Goal: Task Accomplishment & Management: Manage account settings

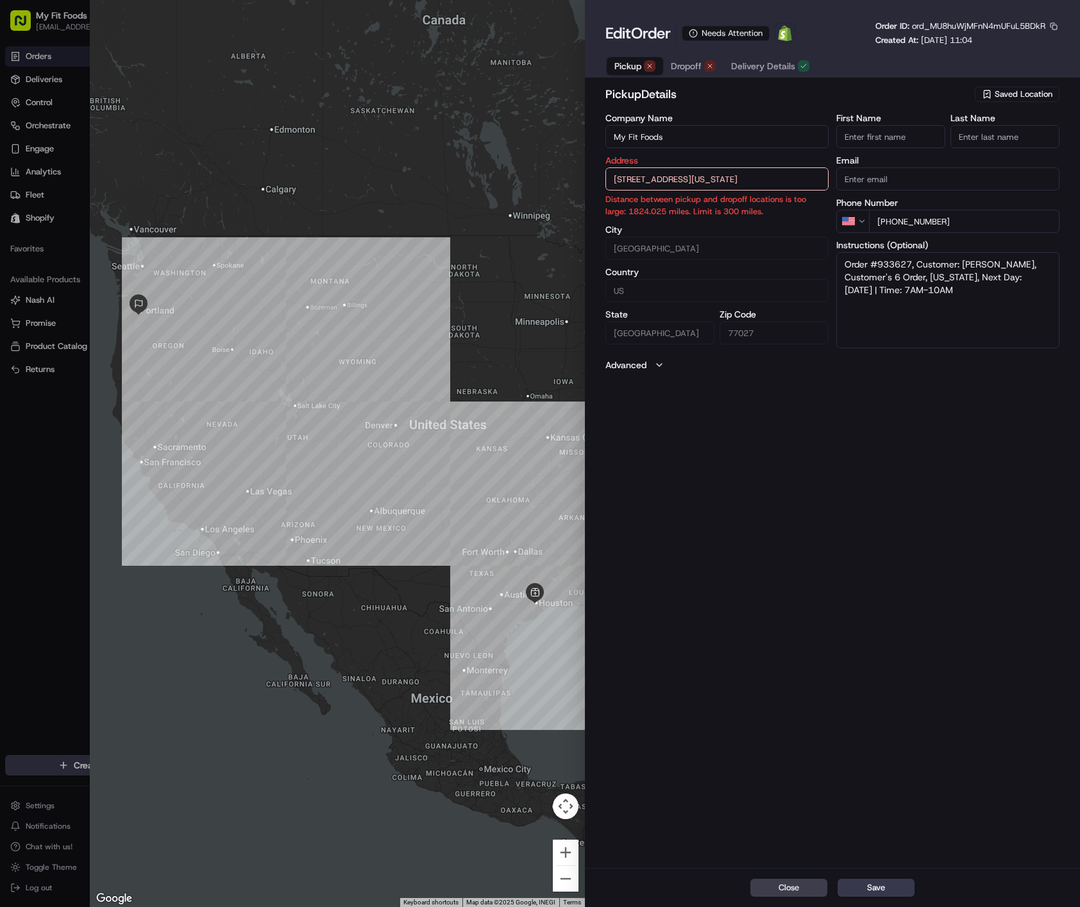
click at [990, 226] on input "+1 281 588 0034" at bounding box center [964, 221] width 191 height 23
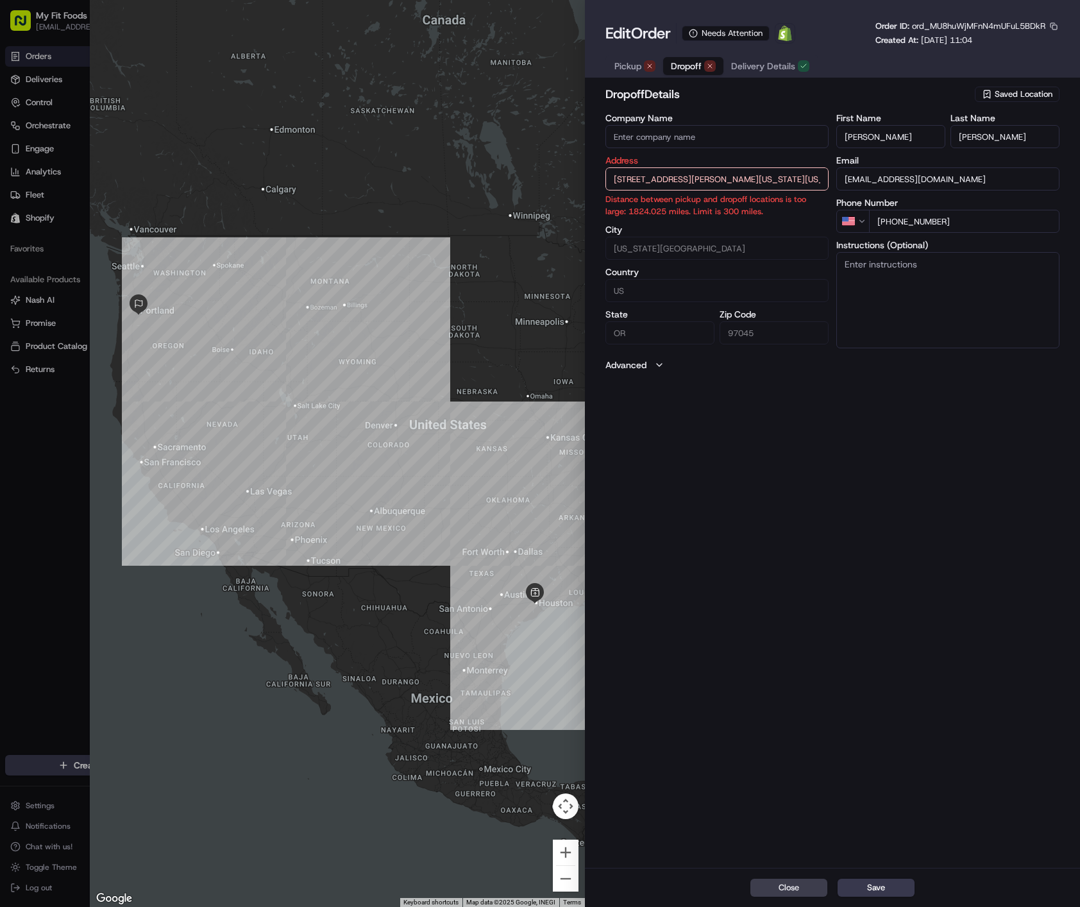
click at [702, 72] on button "Dropoff" at bounding box center [693, 66] width 60 height 18
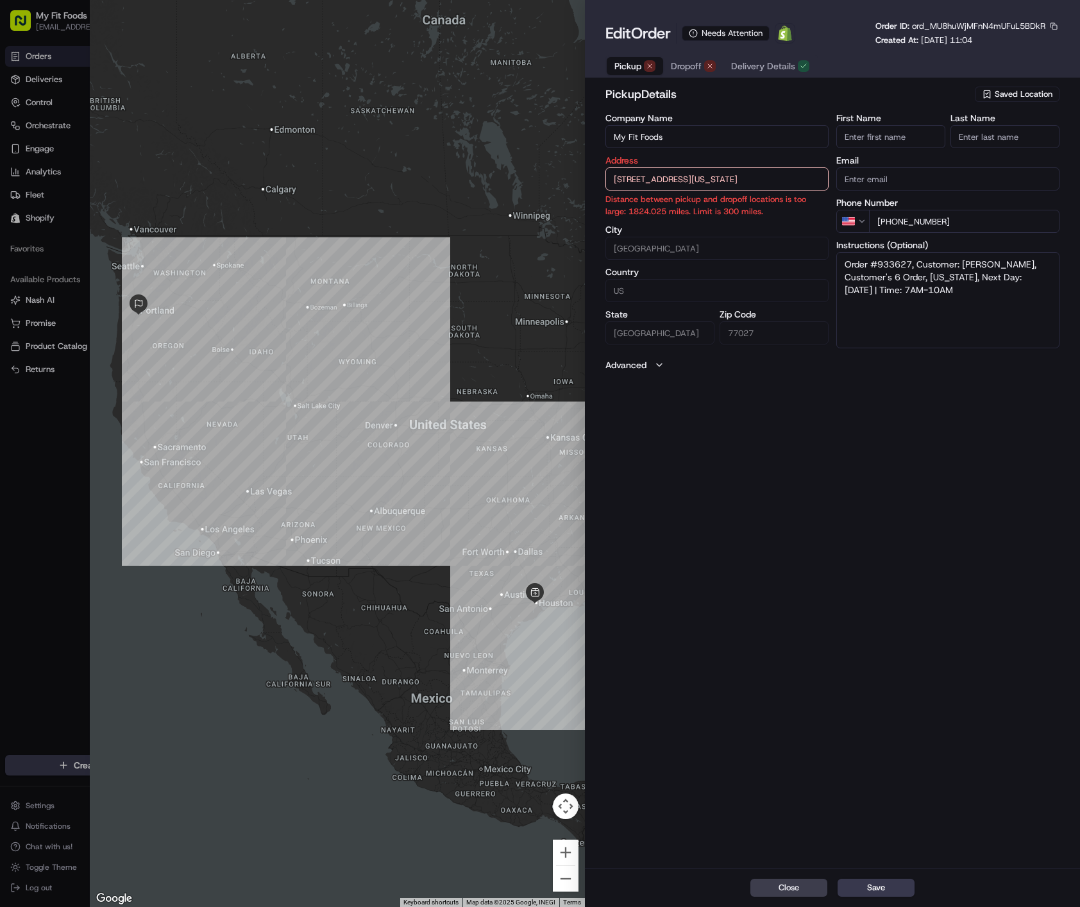
click at [643, 63] on button "Pickup" at bounding box center [635, 66] width 56 height 18
click at [668, 65] on button "Dropoff" at bounding box center [693, 66] width 60 height 18
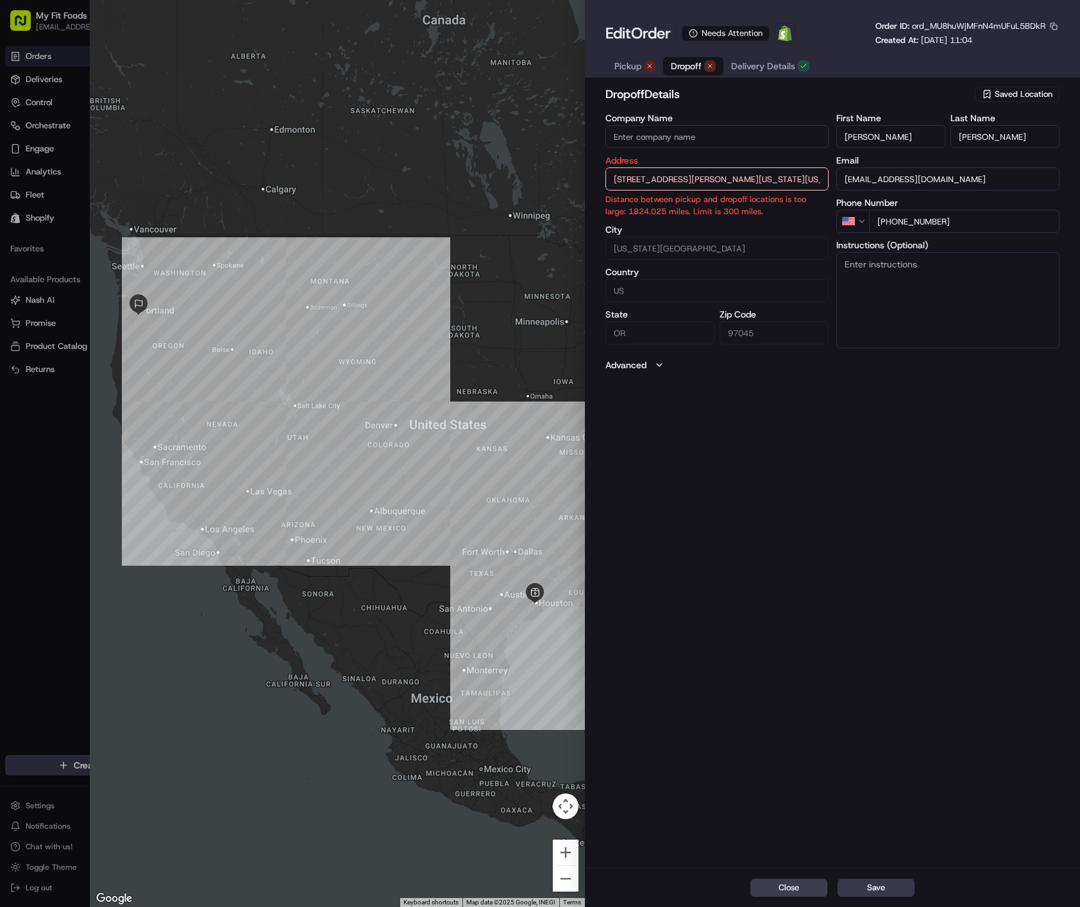
click at [1003, 99] on span "Saved Location" at bounding box center [1024, 95] width 58 height 12
click at [1003, 96] on div at bounding box center [540, 453] width 1080 height 907
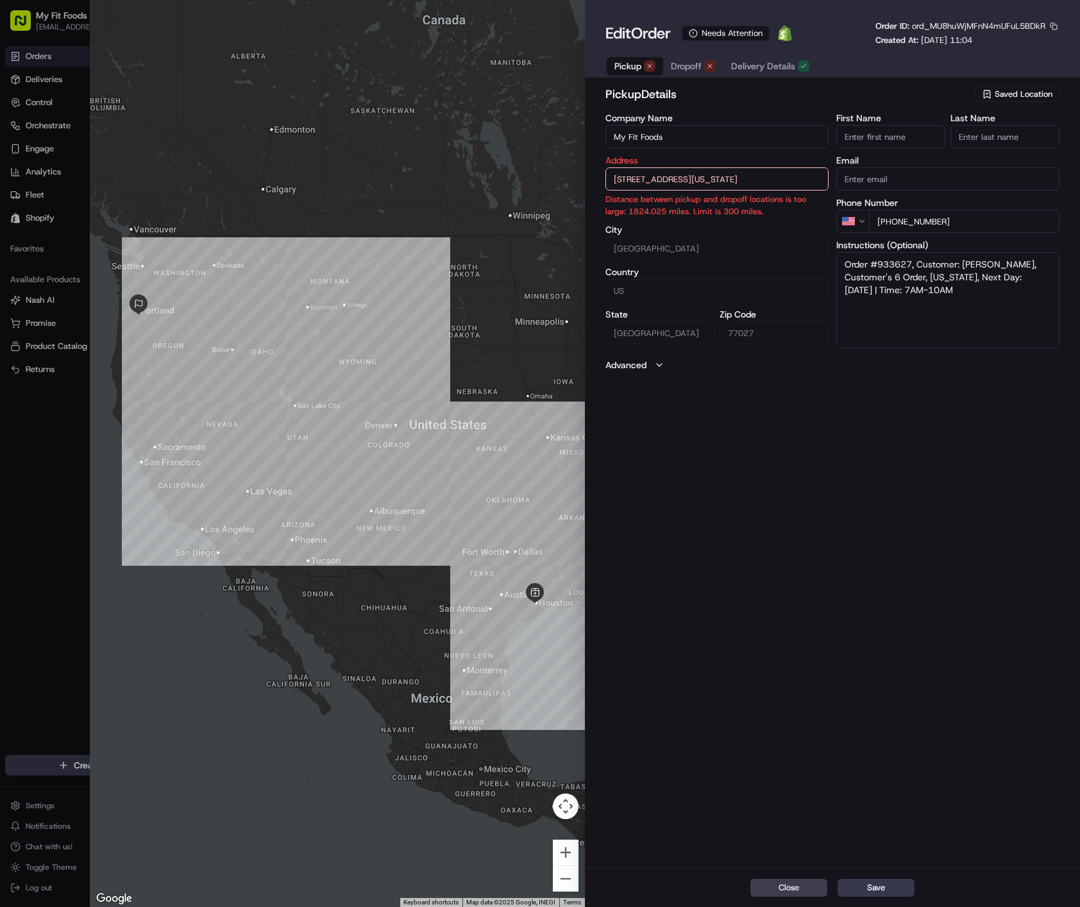
click at [625, 66] on span "Pickup" at bounding box center [628, 66] width 27 height 13
click at [1023, 115] on label "Last Name" at bounding box center [1005, 118] width 109 height 9
click at [1023, 125] on input "Last Name" at bounding box center [1005, 136] width 109 height 23
click at [1030, 100] on div "Saved Location" at bounding box center [1017, 94] width 85 height 15
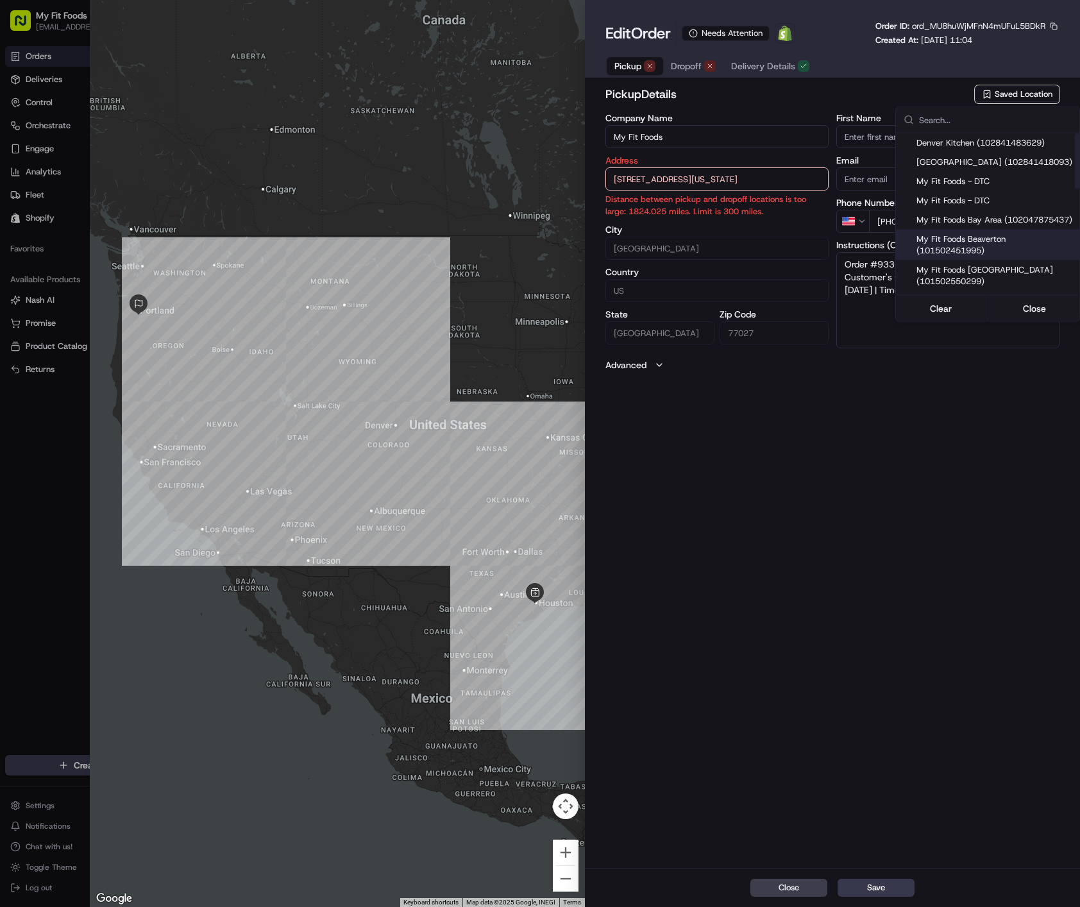
click at [985, 257] on span "My Fit Foods Beaverton (101502451995)" at bounding box center [996, 244] width 158 height 23
type input "My Fit Foods Beaverton"
type input "14985 SW Barrows Rd #121, Beaverton, OR 97007, USA"
type input "Beaverton"
type input "OR"
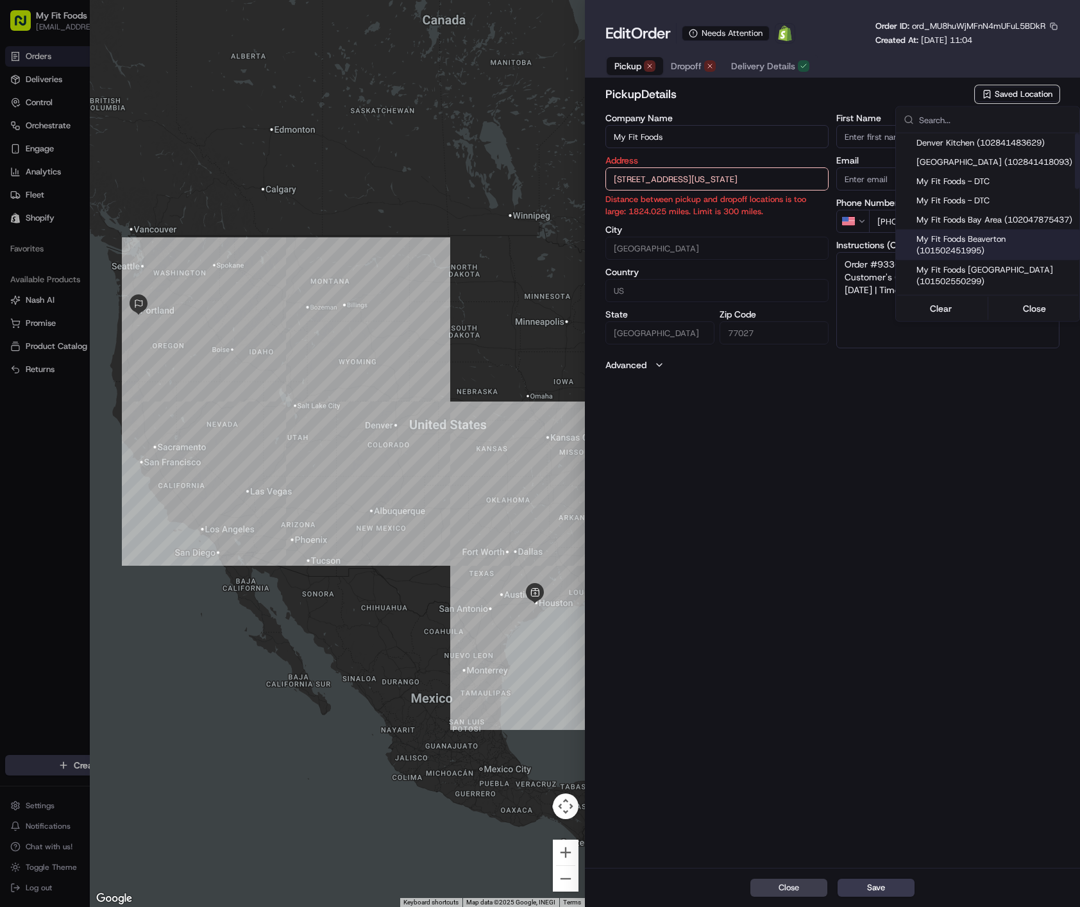
type input "97007"
type input "+1 503 430 7550"
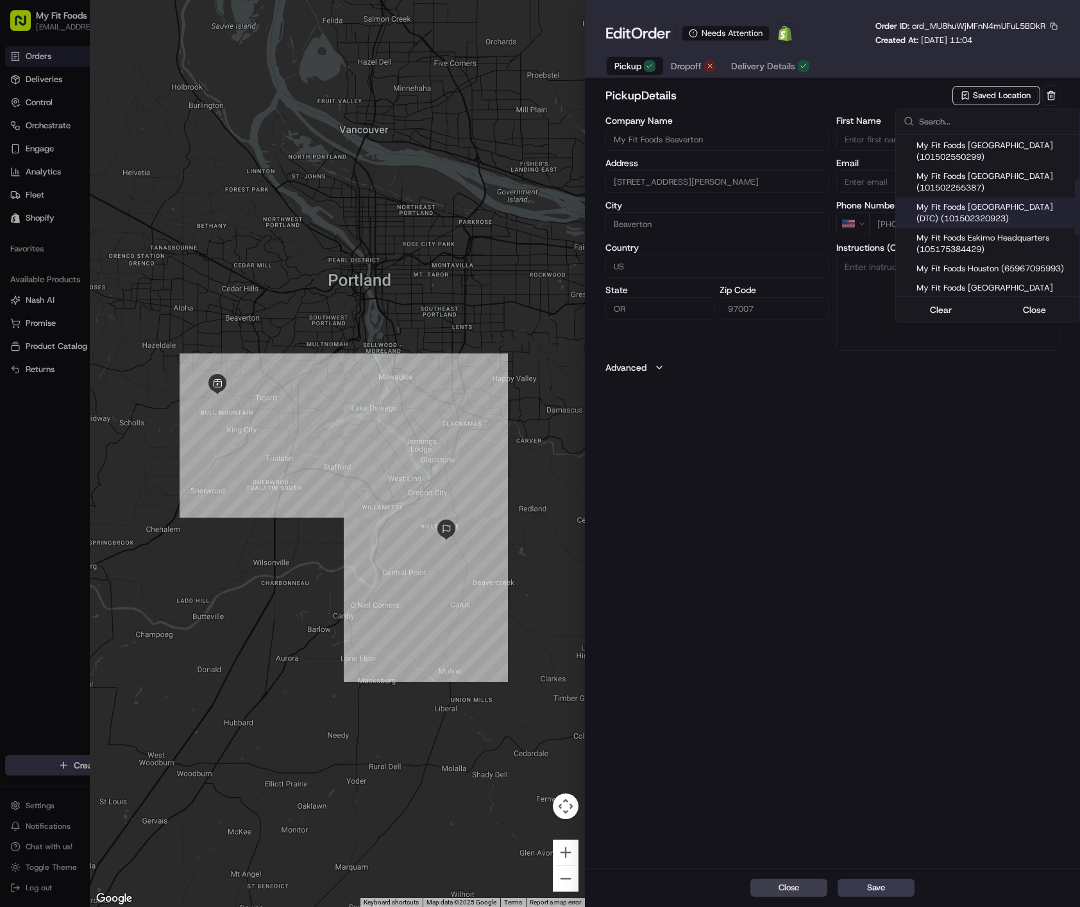
scroll to position [128, 0]
click at [1006, 164] on div "My Fit Foods Cedar Hills (101502550299)" at bounding box center [987, 148] width 183 height 31
type input "My Fit Foods Cedar Hills"
type input "3600 SW Cedar Hills Blvd, Beaverton, OR 97005, USA"
type input "97005"
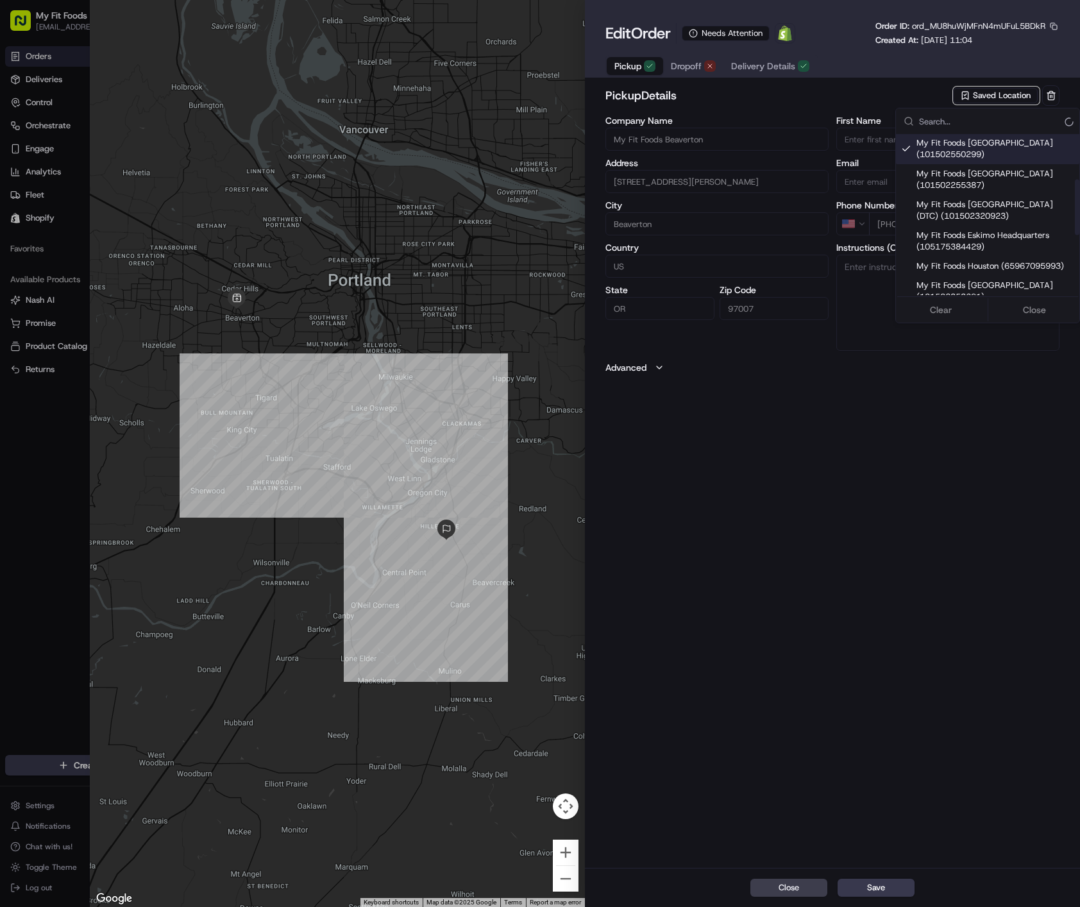
type input "+1 971 837 0577"
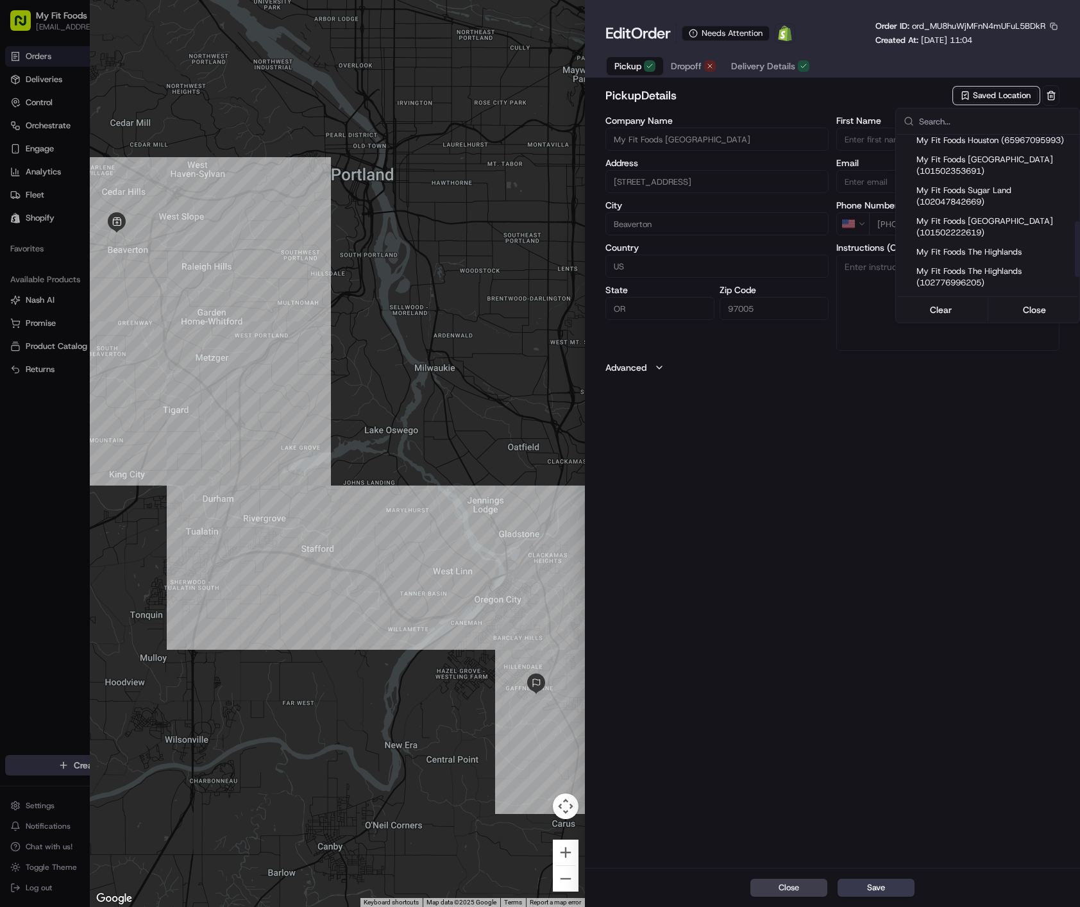
scroll to position [257, 0]
click at [1019, 174] on span "My Fit Foods Lake Oswego (101502353691)" at bounding box center [996, 162] width 158 height 23
type input "My Fit Foods Lake Oswego"
type input "4835 Meadows Rd #137, Lake Oswego, OR 97035, USA"
type input "Lake Oswego"
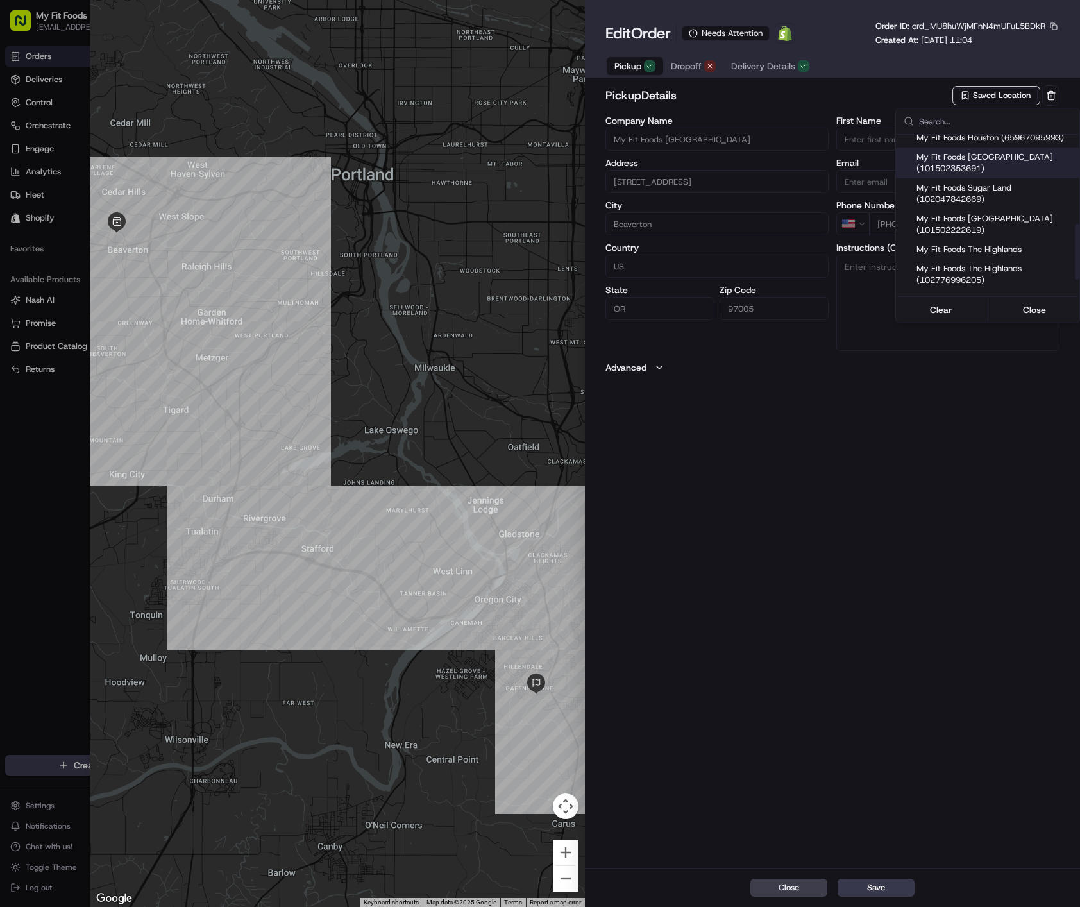
type input "97035"
type input "+1 503 305 5038"
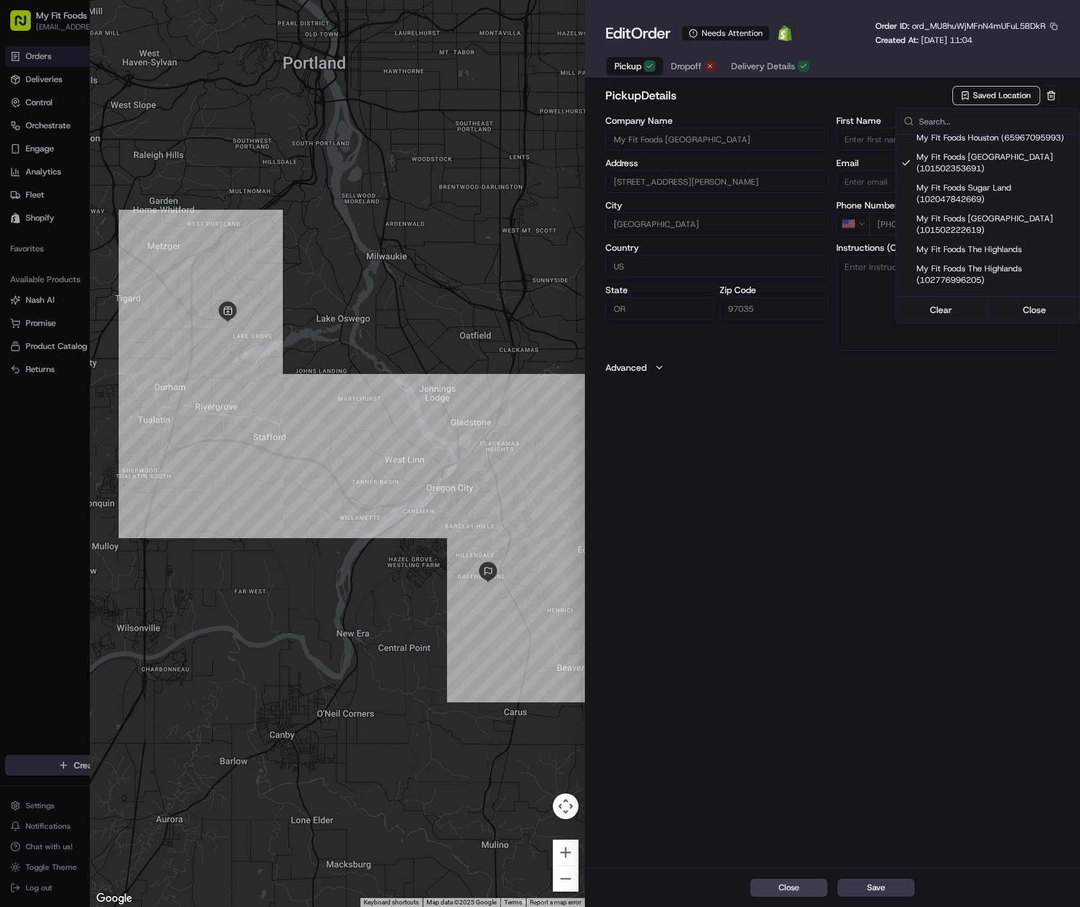
click at [673, 70] on div at bounding box center [540, 453] width 1080 height 907
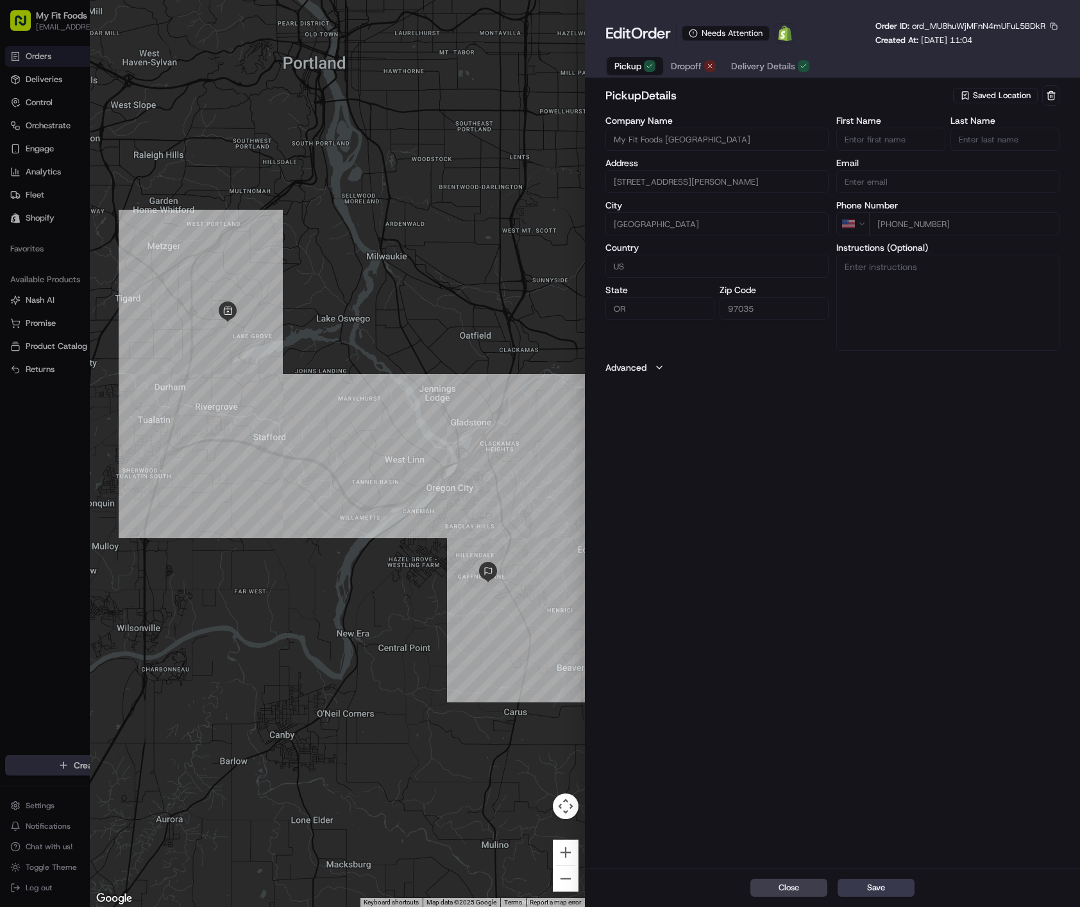
click at [781, 411] on div "pickup Details Saved Location Company Name My Fit Foods Lake Oswego Address 483…" at bounding box center [832, 475] width 495 height 785
click at [767, 67] on span "Delivery Details" at bounding box center [763, 66] width 64 height 13
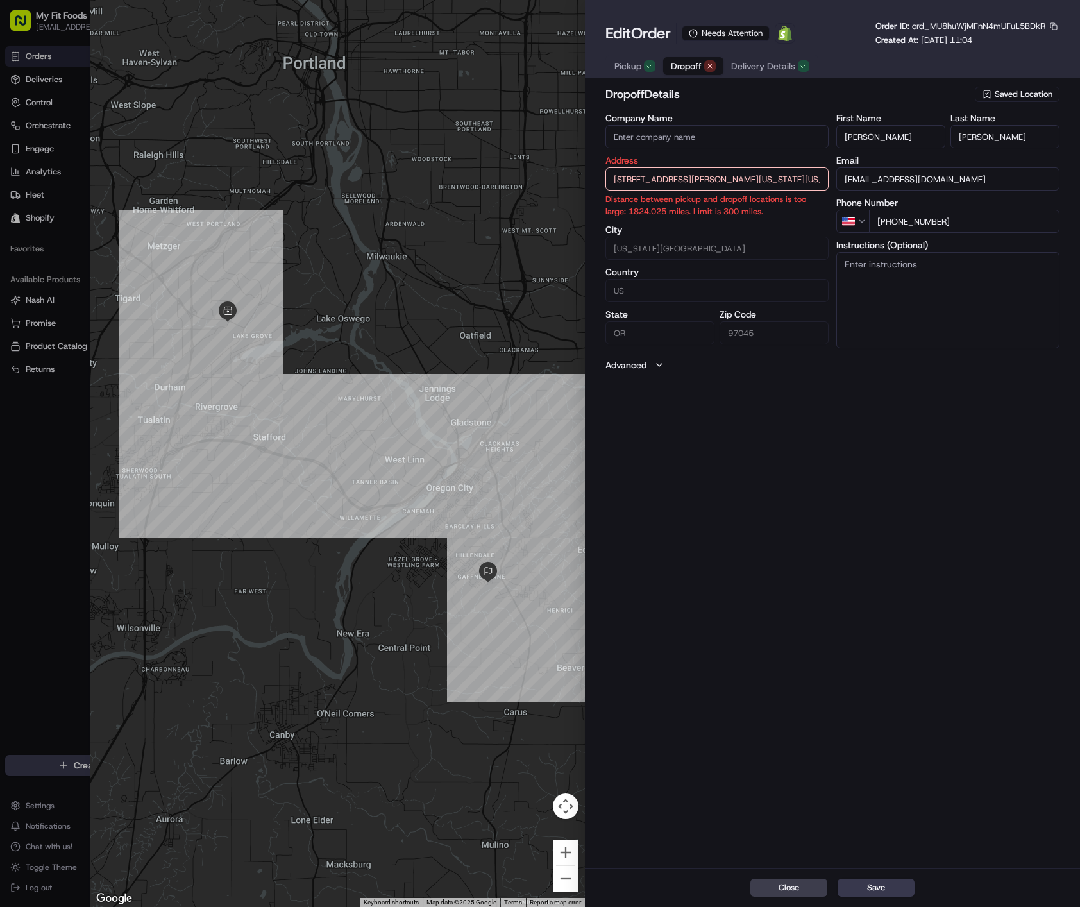
click at [678, 58] on button "Dropoff" at bounding box center [693, 66] width 60 height 18
click at [763, 179] on input "13826 South Meyers Road Apt 2104, Oregon City, Oregon, 97045, USA" at bounding box center [717, 178] width 223 height 23
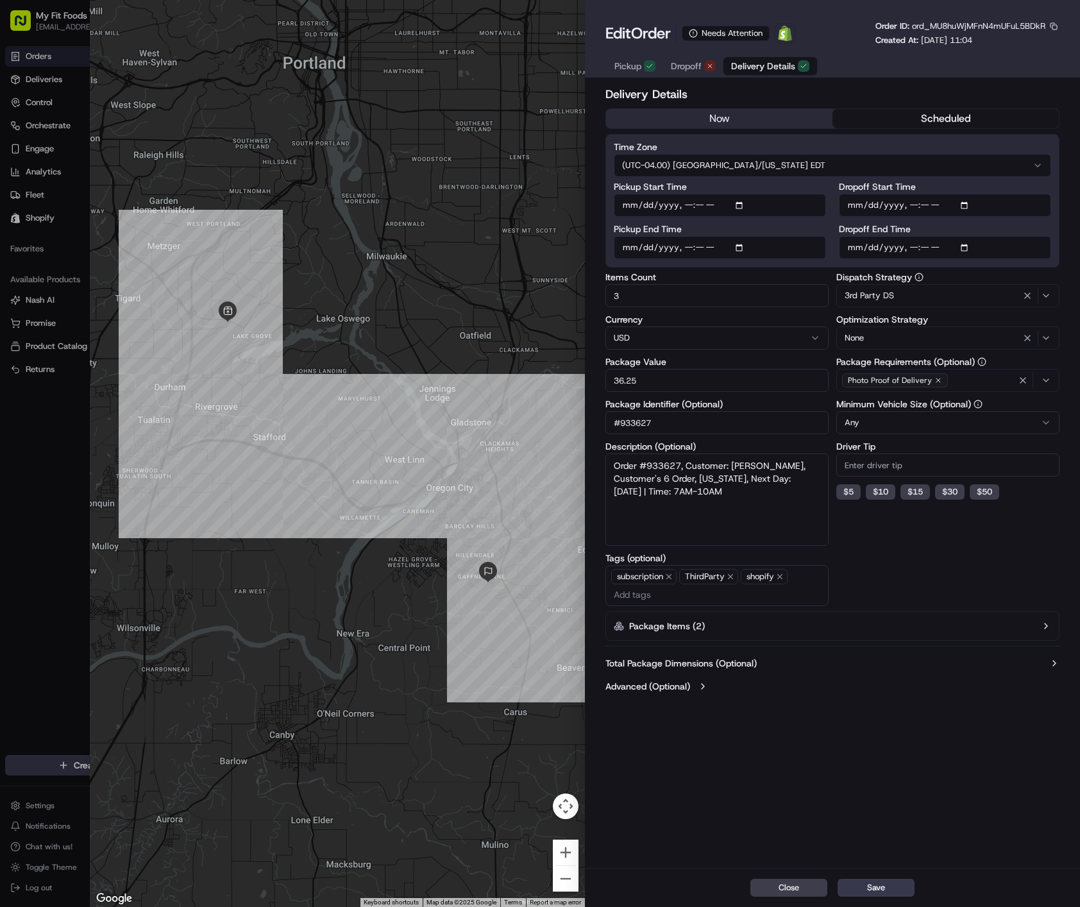
click at [757, 70] on span "Delivery Details" at bounding box center [763, 66] width 64 height 13
click at [693, 65] on span "Dropoff" at bounding box center [686, 66] width 31 height 13
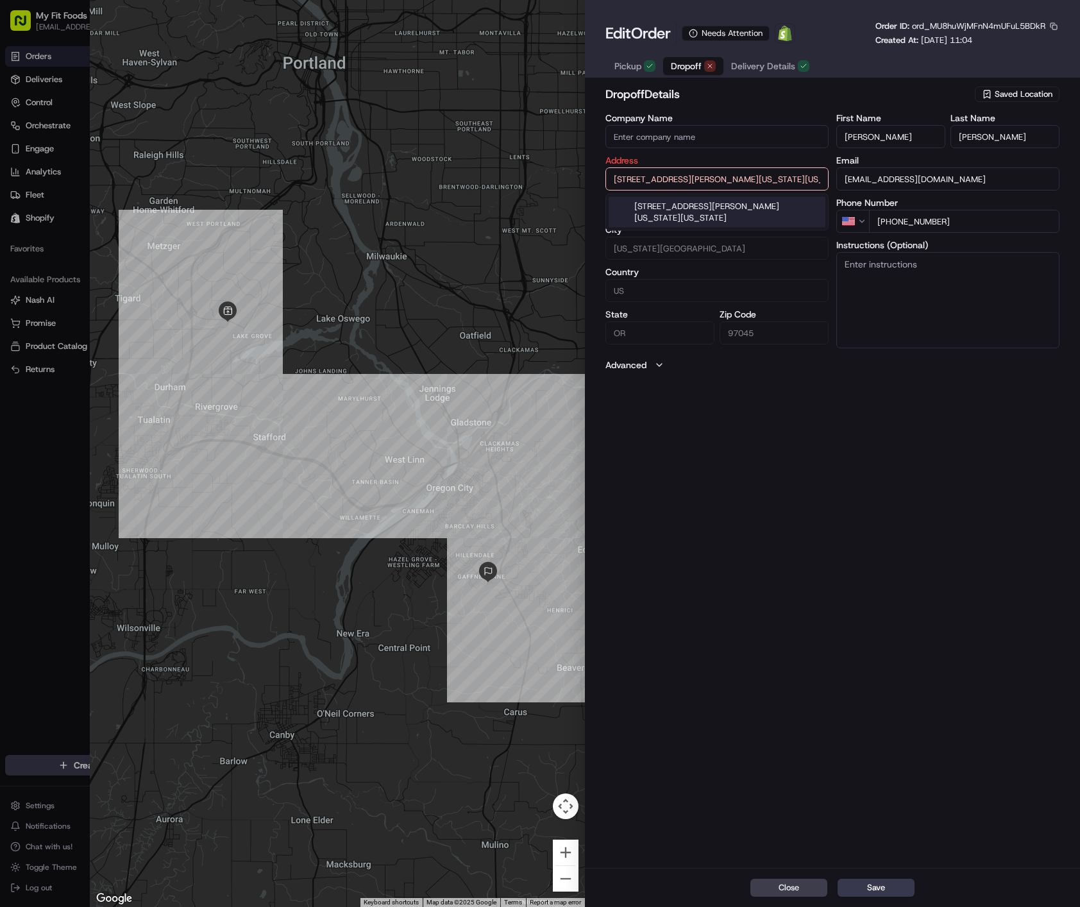
click at [781, 178] on input "13826 South Meyers Road Apt 2104, Oregon City, Oregon, 97045, USA" at bounding box center [717, 178] width 223 height 23
click at [779, 178] on input "13826 South Meyers Road Apt 2104, Oregon City, Oregon, 97045, USA" at bounding box center [717, 178] width 223 height 23
click at [768, 169] on input "13826 South Meyers Road Apt 2104, Oregon City, Oregon, 97045, USA" at bounding box center [717, 178] width 223 height 23
drag, startPoint x: 811, startPoint y: 437, endPoint x: 825, endPoint y: 411, distance: 29.3
click at [813, 432] on div "dropoff Details Saved Location Company Name Address 13826 South Meyers Road Apt…" at bounding box center [832, 475] width 495 height 785
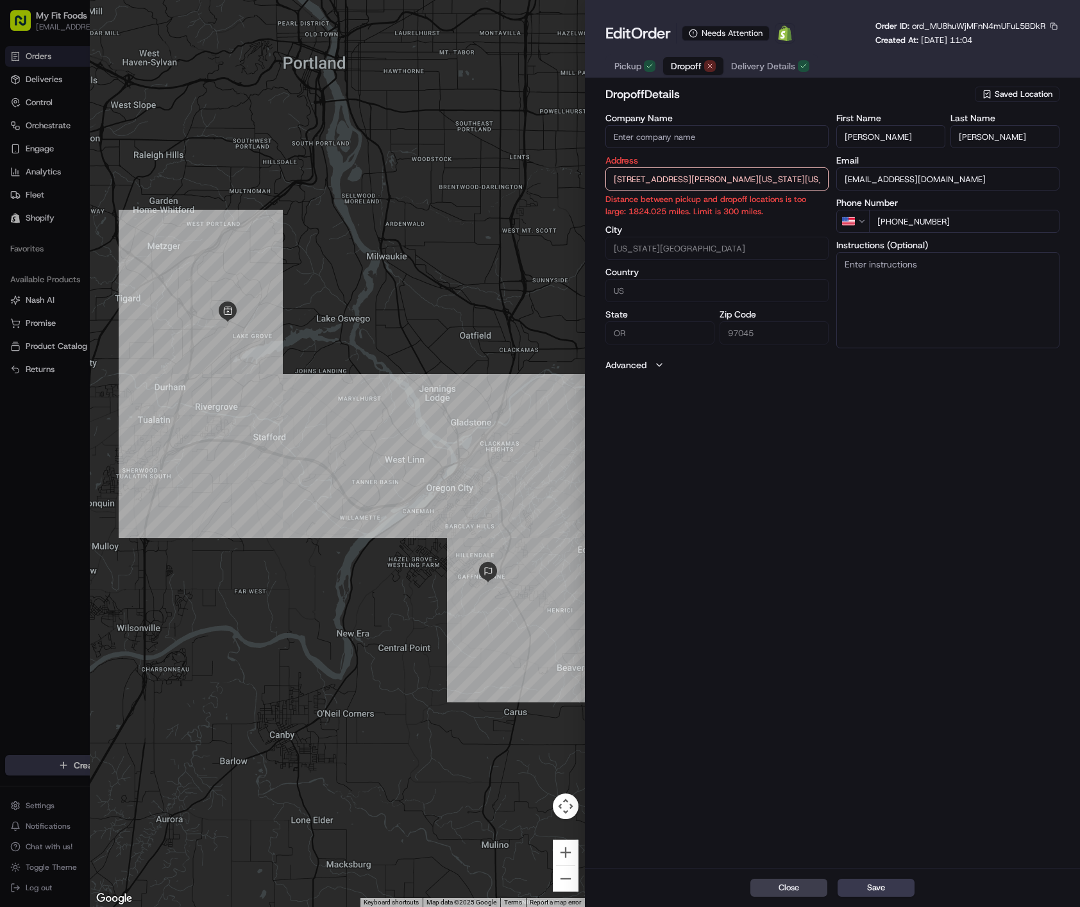
click at [774, 78] on div "Edit Order Needs Attention Open Order in Shopify Order ID: ord_MU8huWjMFnN4mUFu…" at bounding box center [832, 41] width 495 height 83
click at [775, 69] on span "Delivery Details" at bounding box center [763, 66] width 64 height 13
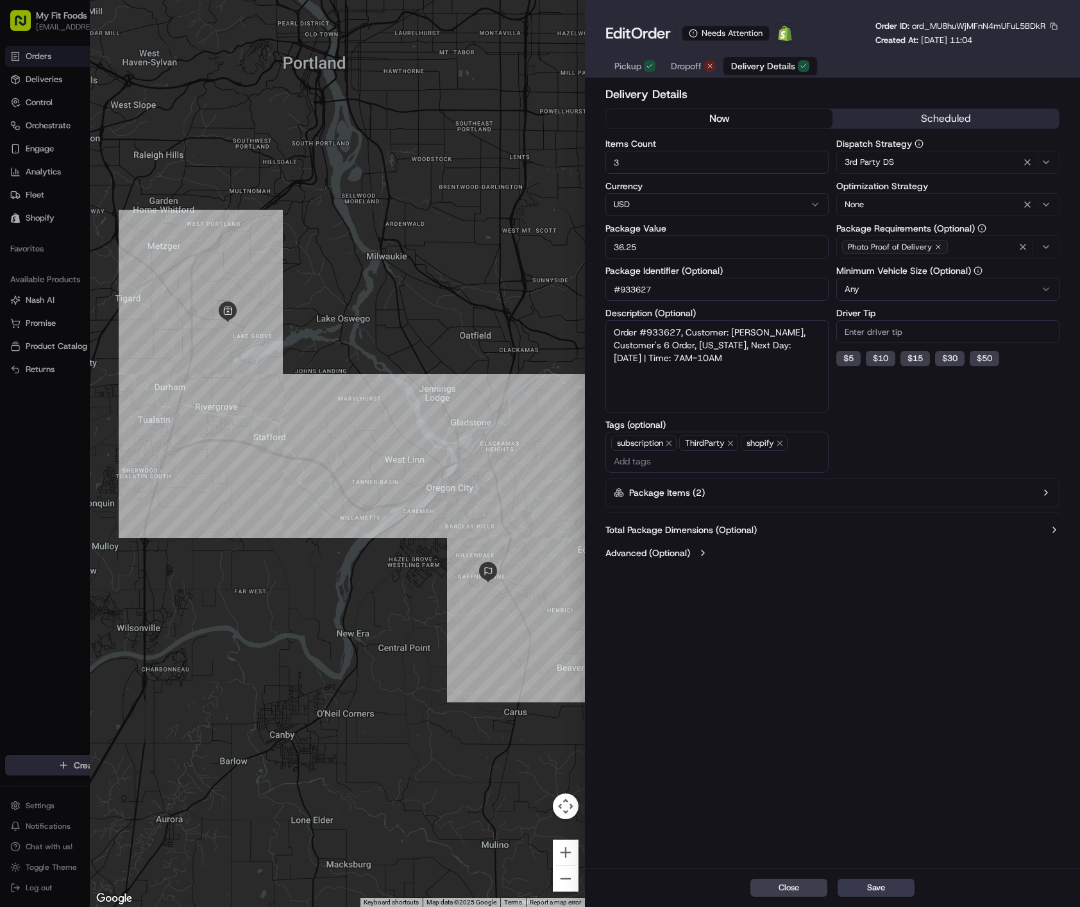
click at [798, 126] on button "now" at bounding box center [719, 118] width 226 height 19
click at [849, 584] on div "Delivery Details now scheduled Items Count 3 Currency USD Package Value 36.25 P…" at bounding box center [832, 475] width 495 height 785
click at [977, 26] on span "ord_MU8huWjMFnN4mUFuL5BDkR" at bounding box center [978, 26] width 133 height 11
copy span "ord_MU8huWjMFnN4mUFuL5BDkR"
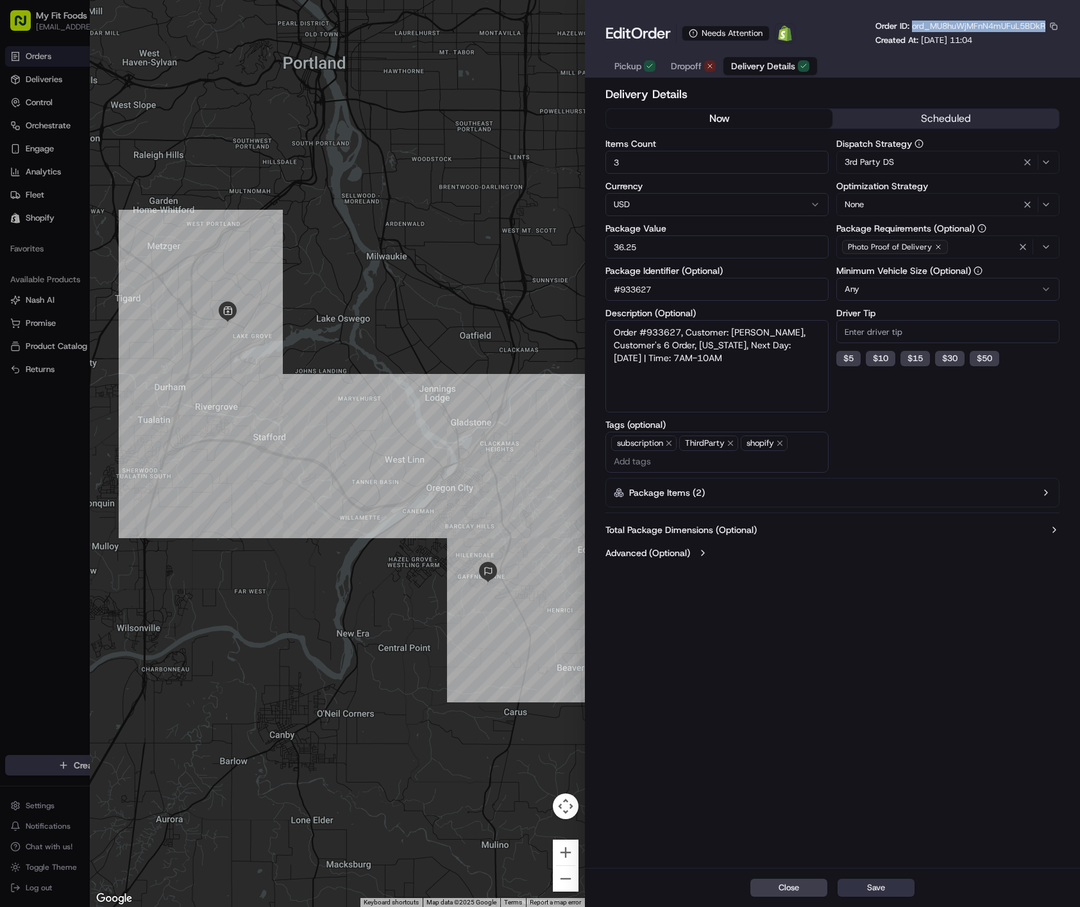
click at [881, 883] on button "Save" at bounding box center [876, 888] width 77 height 18
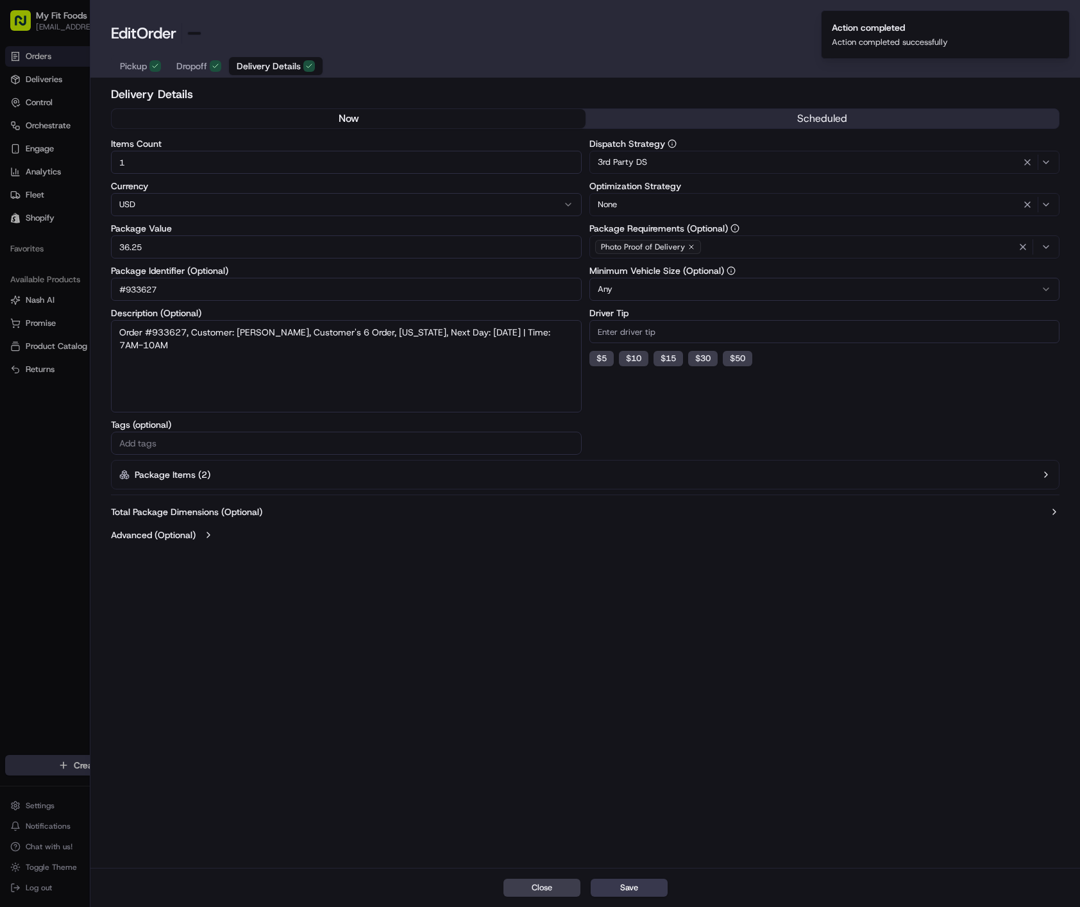
type input "1"
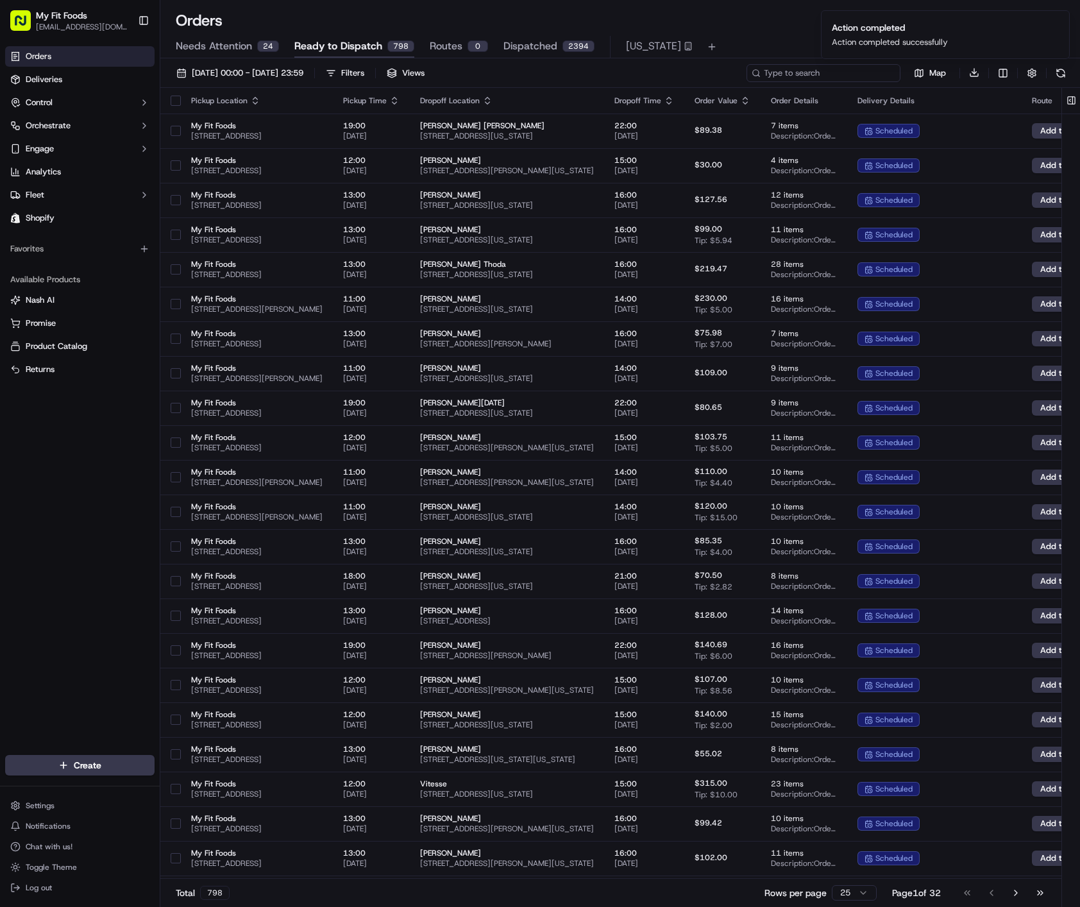
click at [830, 70] on input at bounding box center [824, 73] width 154 height 18
paste input "ord_MU8huWjMFnN4mUFuL5BDkR"
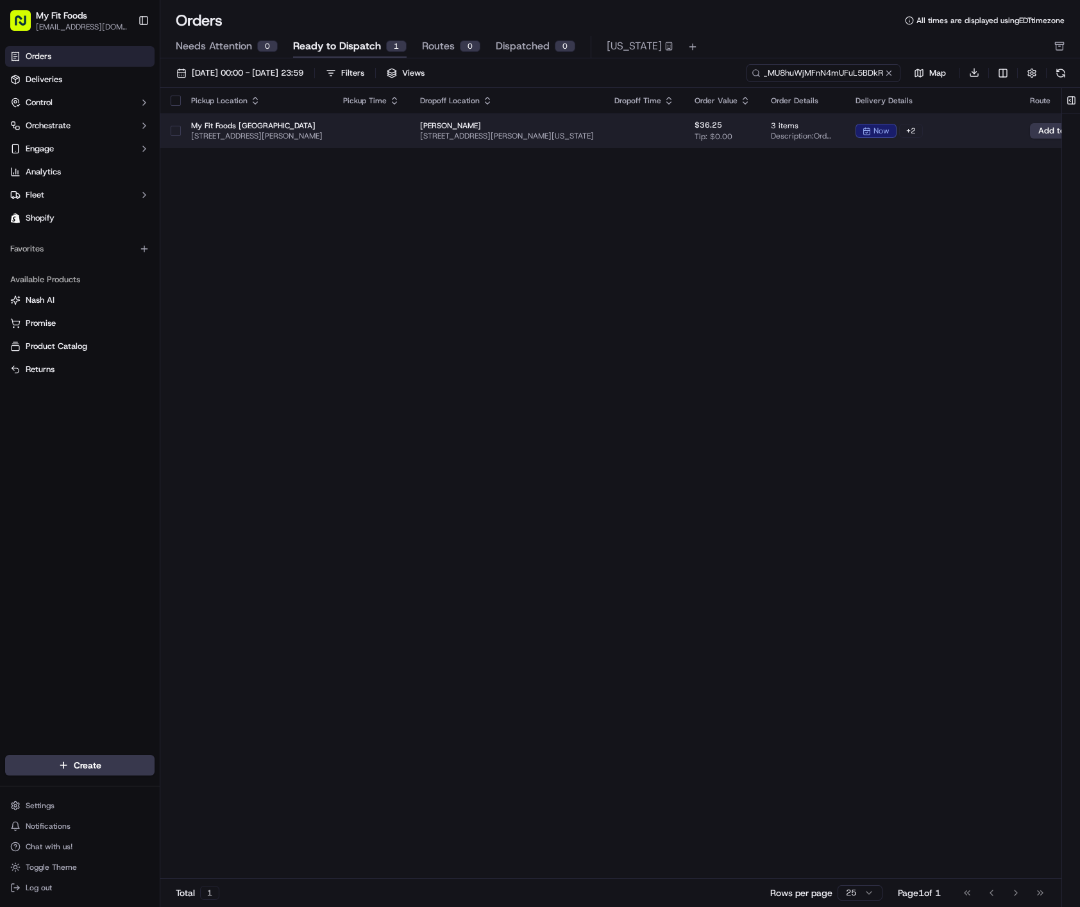
type input "ord_MU8huWjMFnN4mUFuL5BDkR"
click at [176, 126] on button "button" at bounding box center [176, 131] width 10 height 10
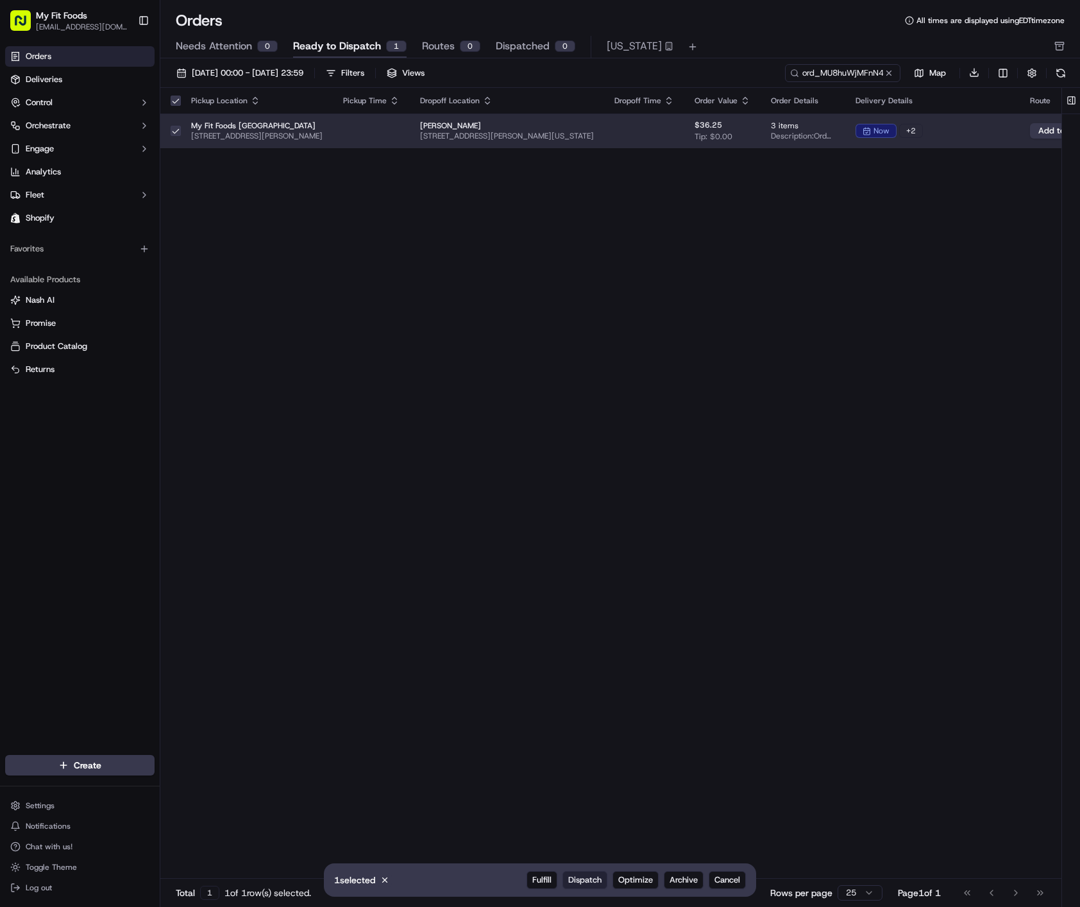
click at [582, 879] on span "Dispatch" at bounding box center [584, 880] width 33 height 12
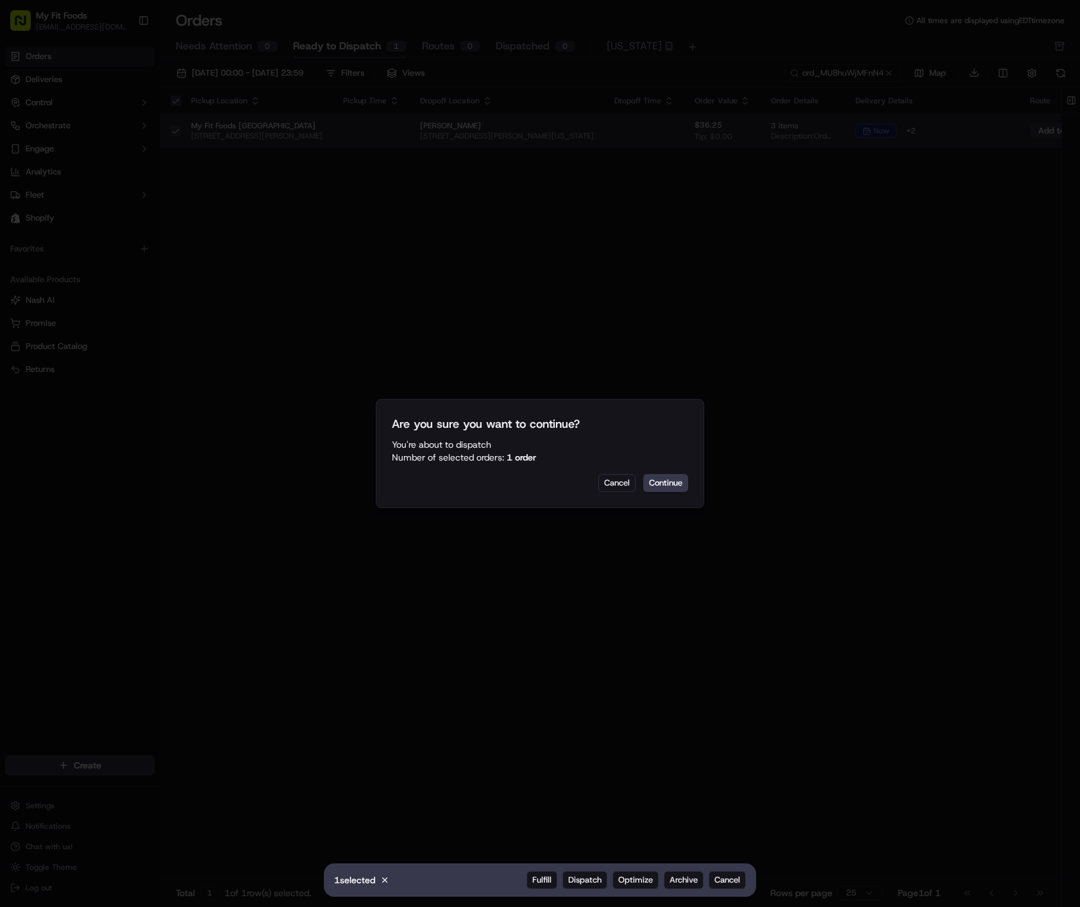
click at [644, 473] on div "Are you sure you want to continue? You're about to Dispatch Number of selected …" at bounding box center [540, 453] width 328 height 109
click at [650, 476] on button "Continue" at bounding box center [665, 483] width 45 height 18
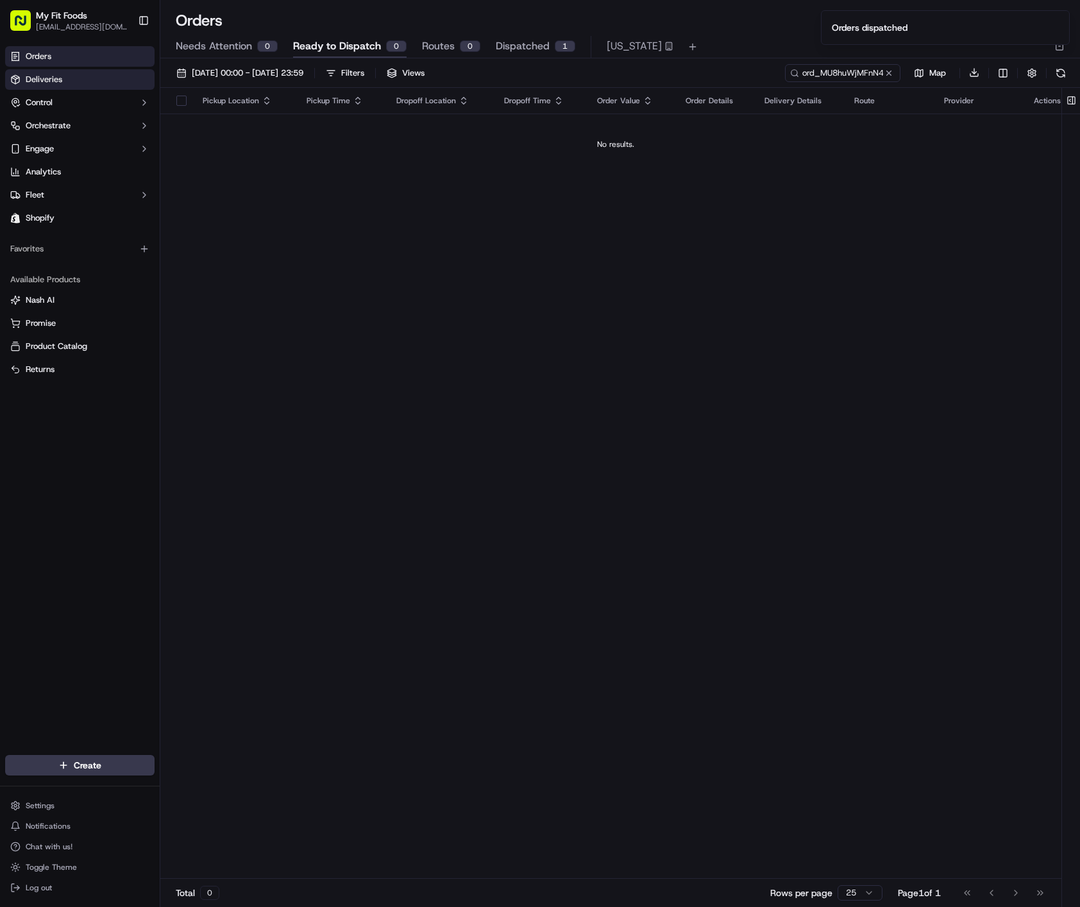
click at [80, 70] on link "Deliveries" at bounding box center [79, 79] width 149 height 21
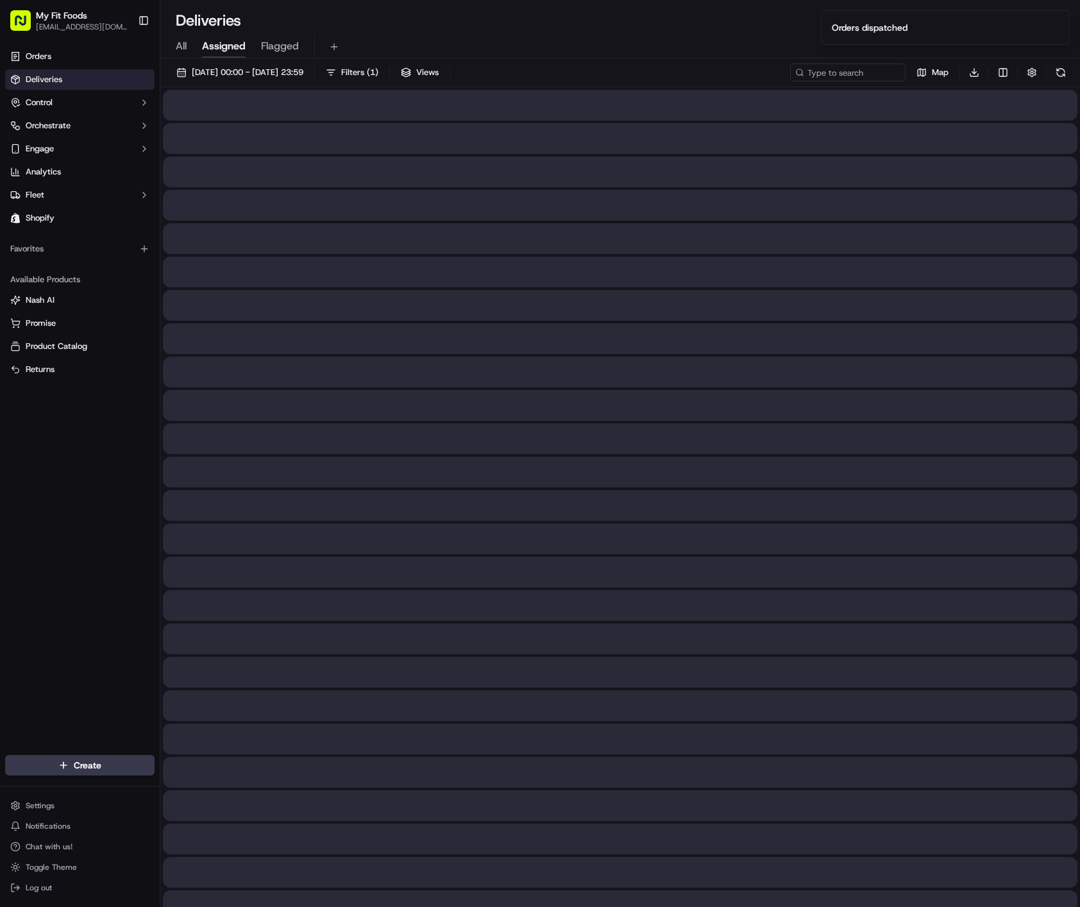
click at [173, 47] on div "All Assigned Flagged" at bounding box center [620, 47] width 920 height 22
click at [183, 41] on span "All" at bounding box center [181, 45] width 11 height 15
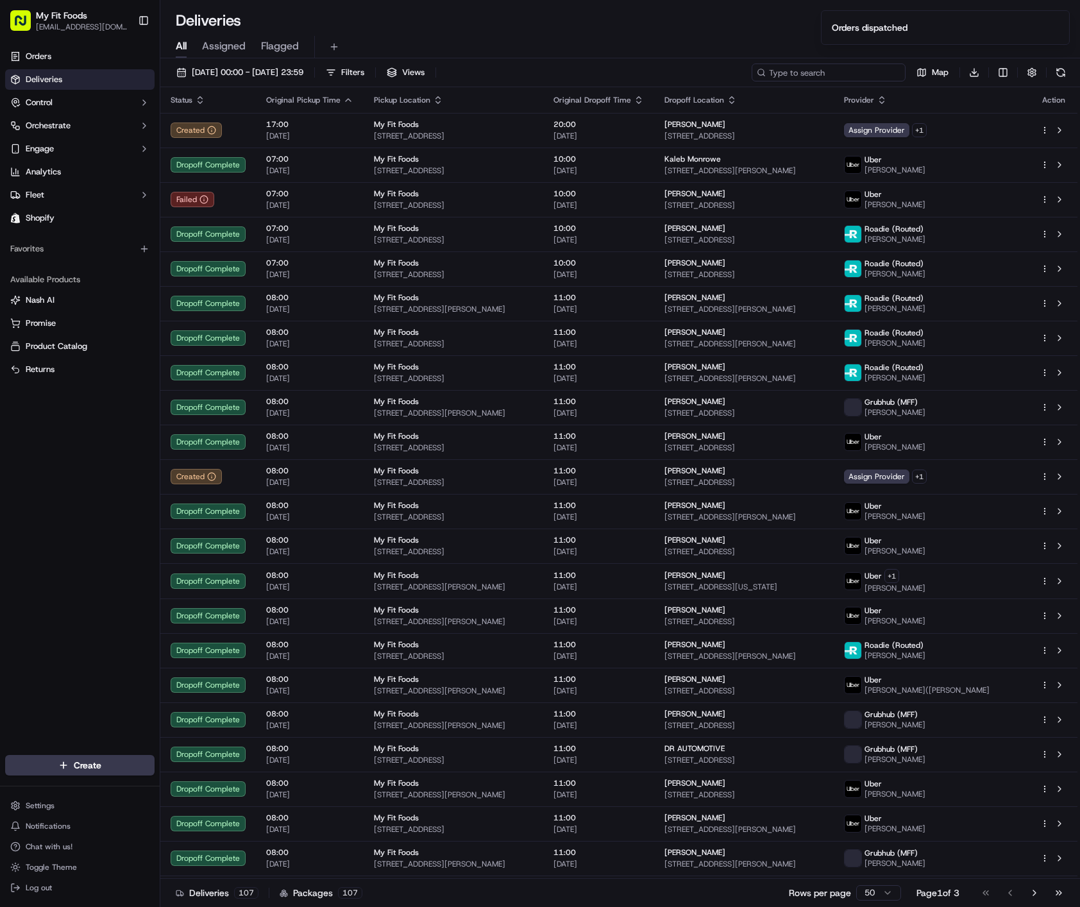
click at [863, 78] on input at bounding box center [829, 73] width 154 height 18
paste input "ord_MU8huWjMFnN4mUFuL5BDkR"
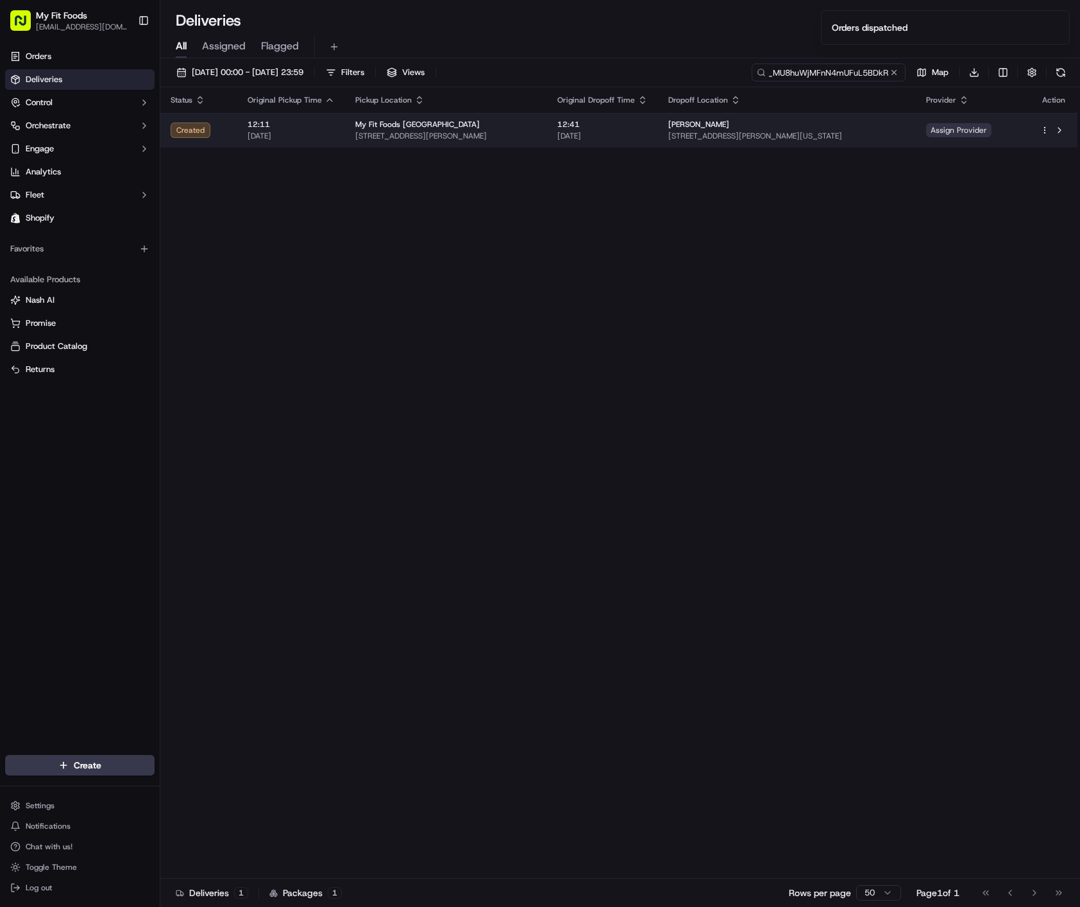
type input "ord_MU8huWjMFnN4mUFuL5BDkR"
click at [957, 129] on span "Assign Provider" at bounding box center [958, 130] width 65 height 14
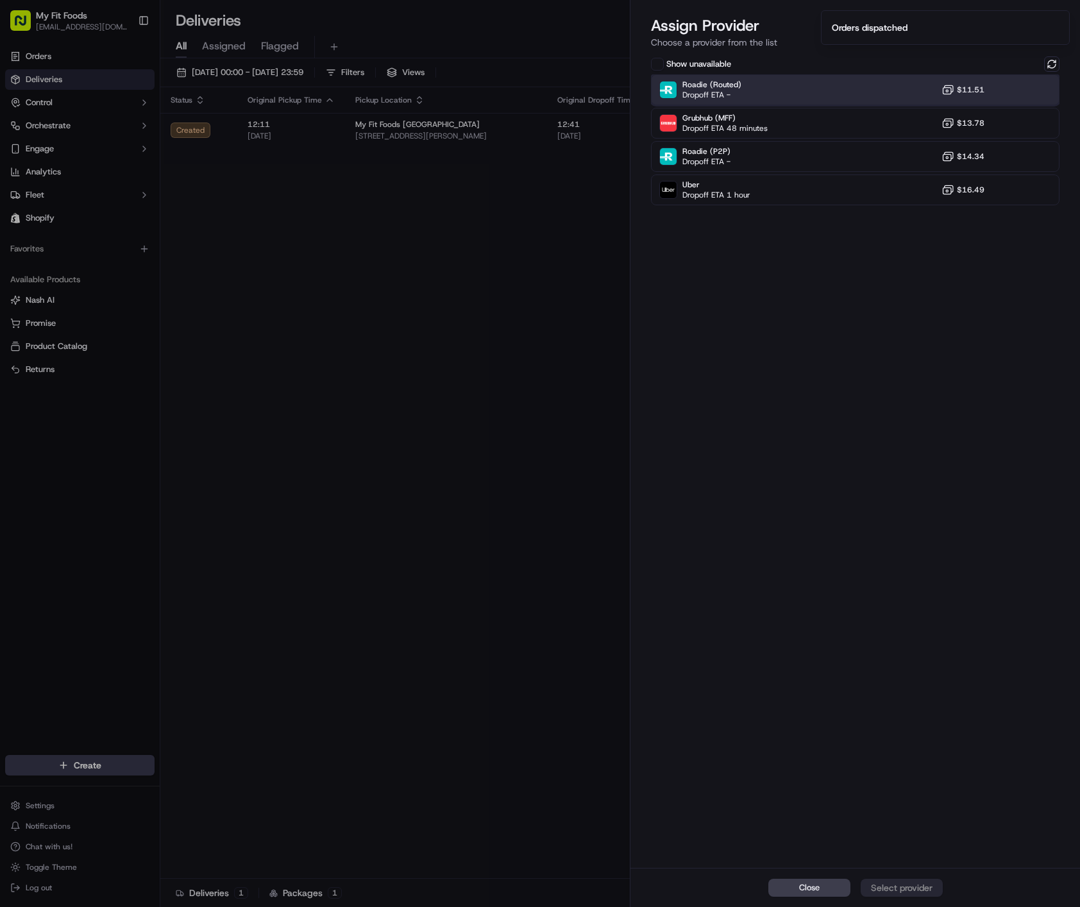
click at [827, 99] on div "Roadie (Routed) Dropoff ETA - $11.51" at bounding box center [855, 89] width 409 height 31
click at [896, 902] on div "Close Assign Provider" at bounding box center [856, 887] width 450 height 39
click at [896, 892] on div "Assign Provider" at bounding box center [901, 887] width 63 height 13
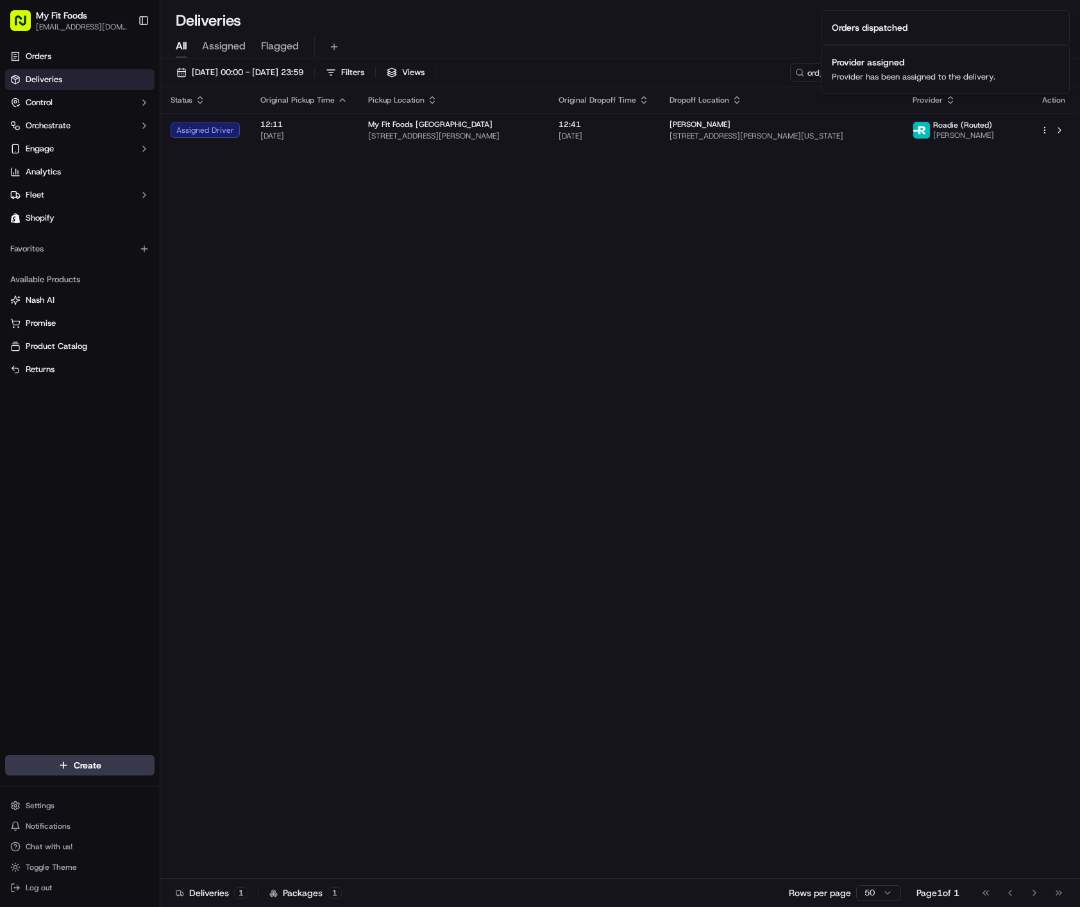
click at [627, 212] on div "Status Original Pickup Time Pickup Location Original Dropoff Time Dropoff Locat…" at bounding box center [618, 483] width 917 height 792
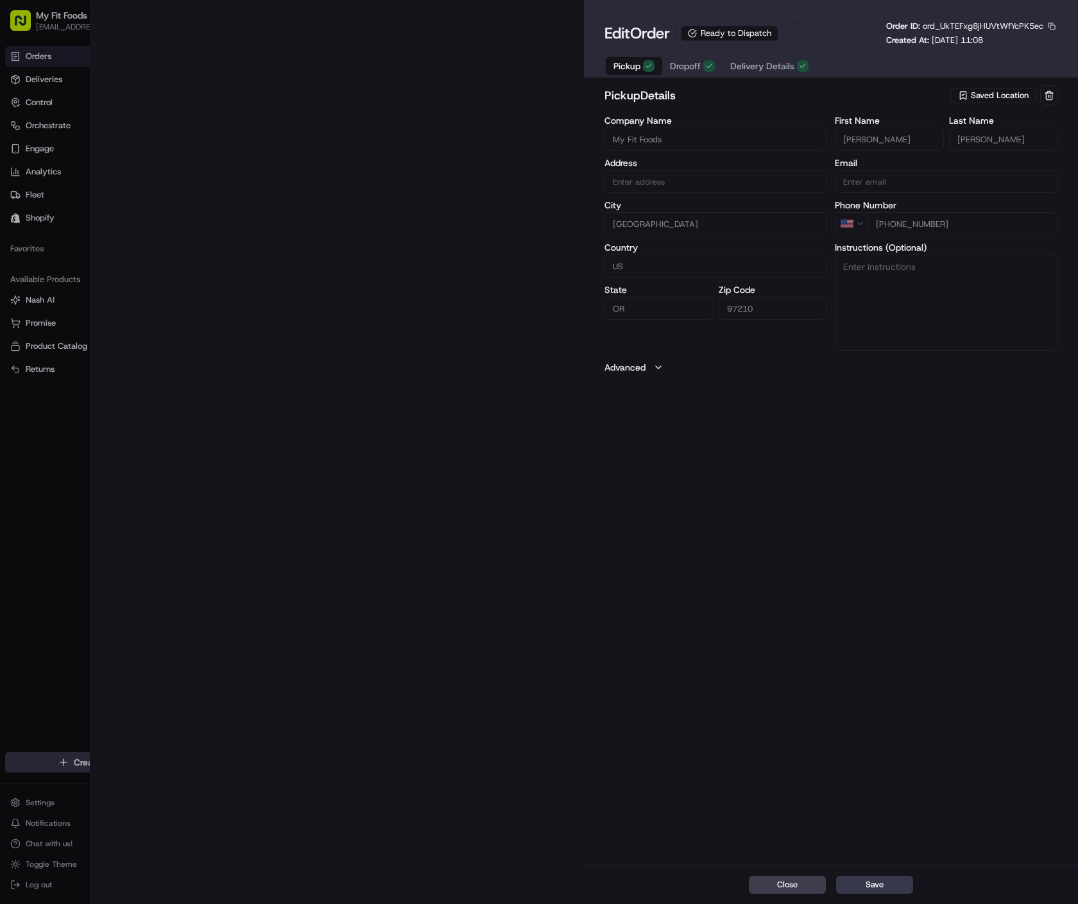
type input "3271 NW 29th Ave, Portland, OR 97210, US"
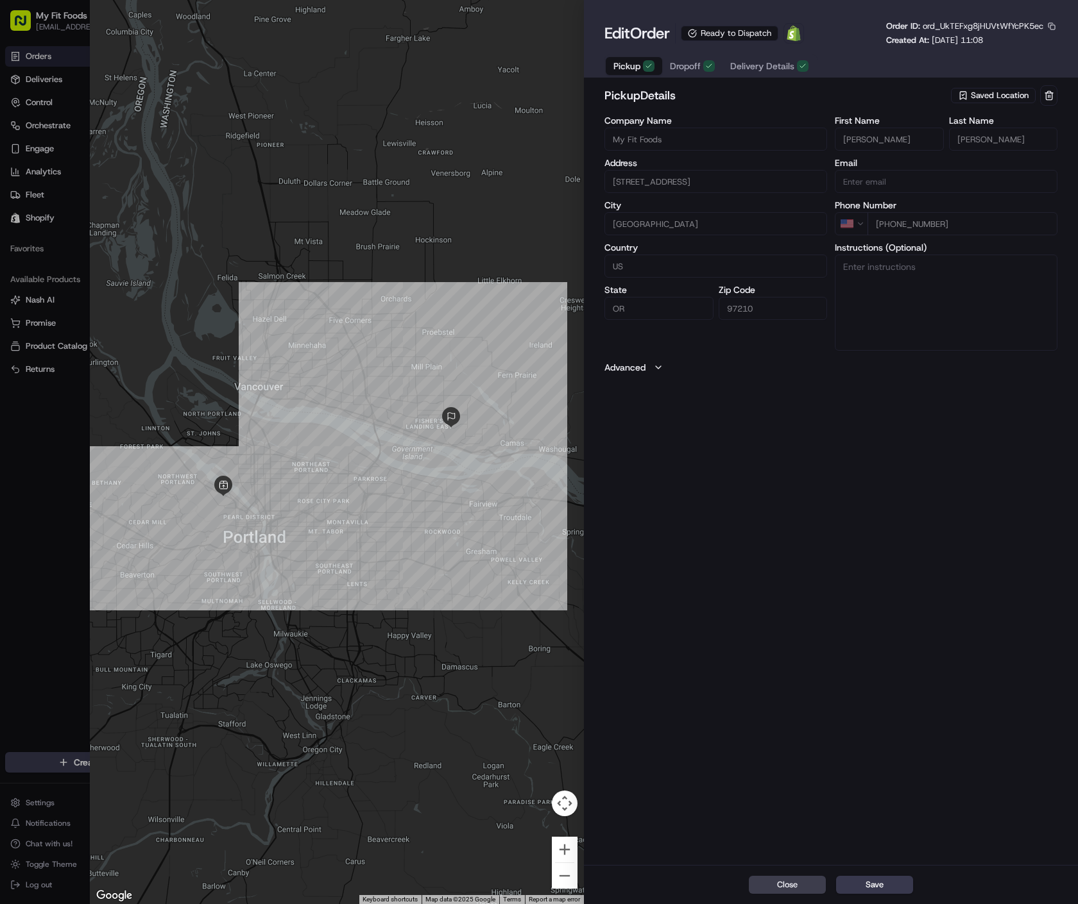
click at [27, 85] on div at bounding box center [539, 452] width 1078 height 904
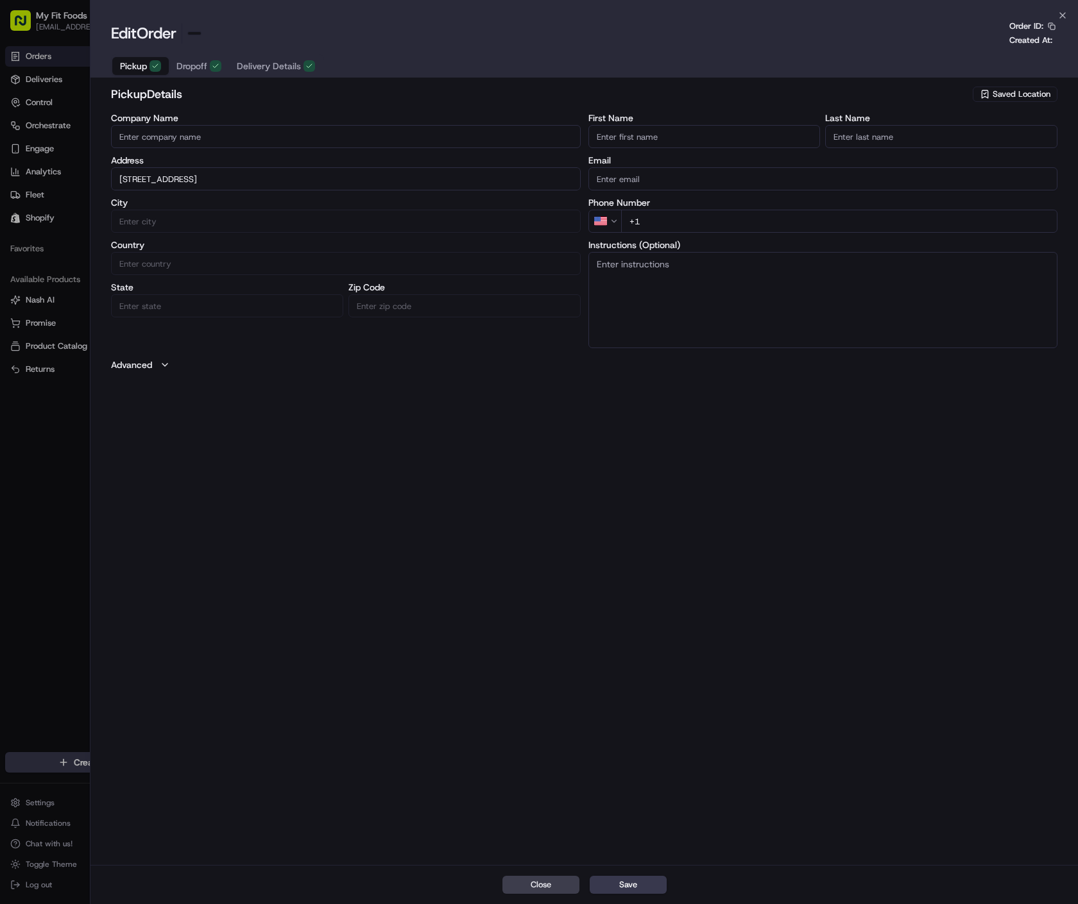
type input "+1"
click at [32, 82] on html "My Fit Foods support@myfitfoods.com Toggle Sidebar Orders Deliveries Control Or…" at bounding box center [539, 452] width 1078 height 904
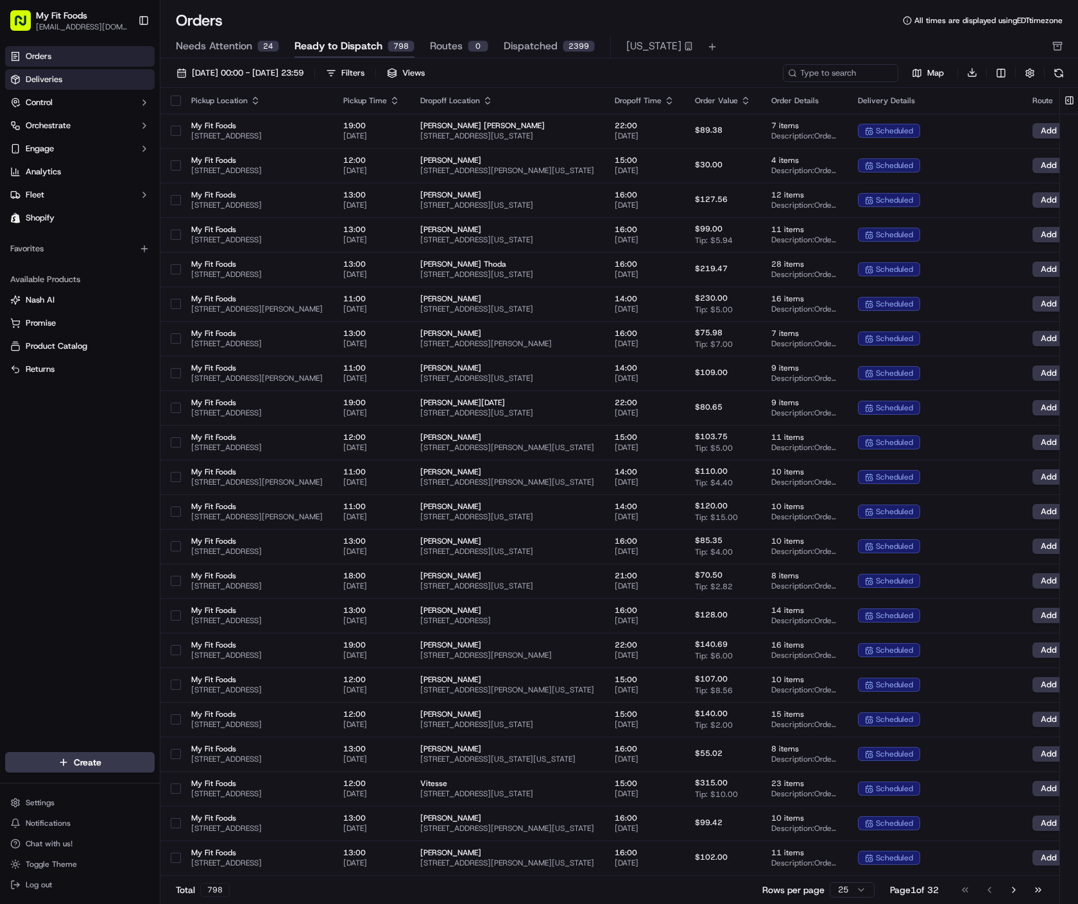
click at [35, 76] on span "Deliveries" at bounding box center [44, 80] width 37 height 12
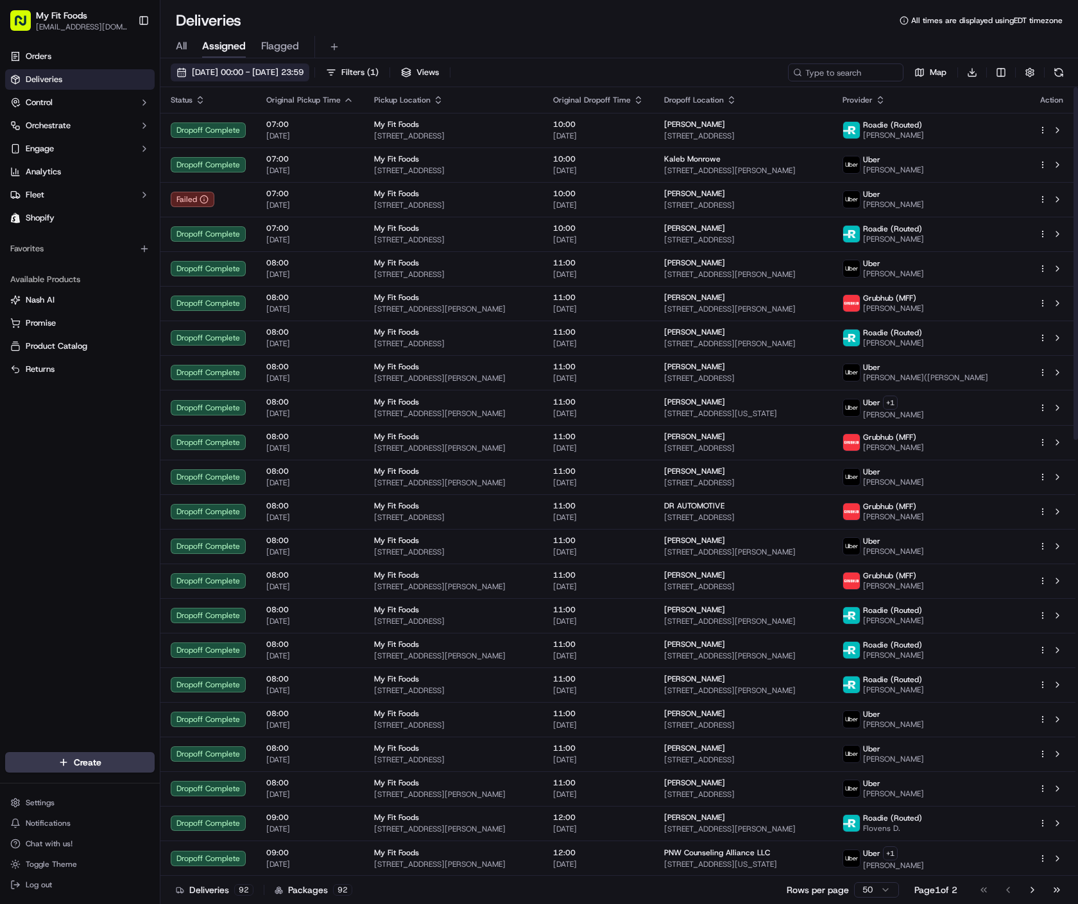
click at [280, 76] on span "16/09/2025 00:00 - 16/09/2025 23:59" at bounding box center [248, 73] width 112 height 12
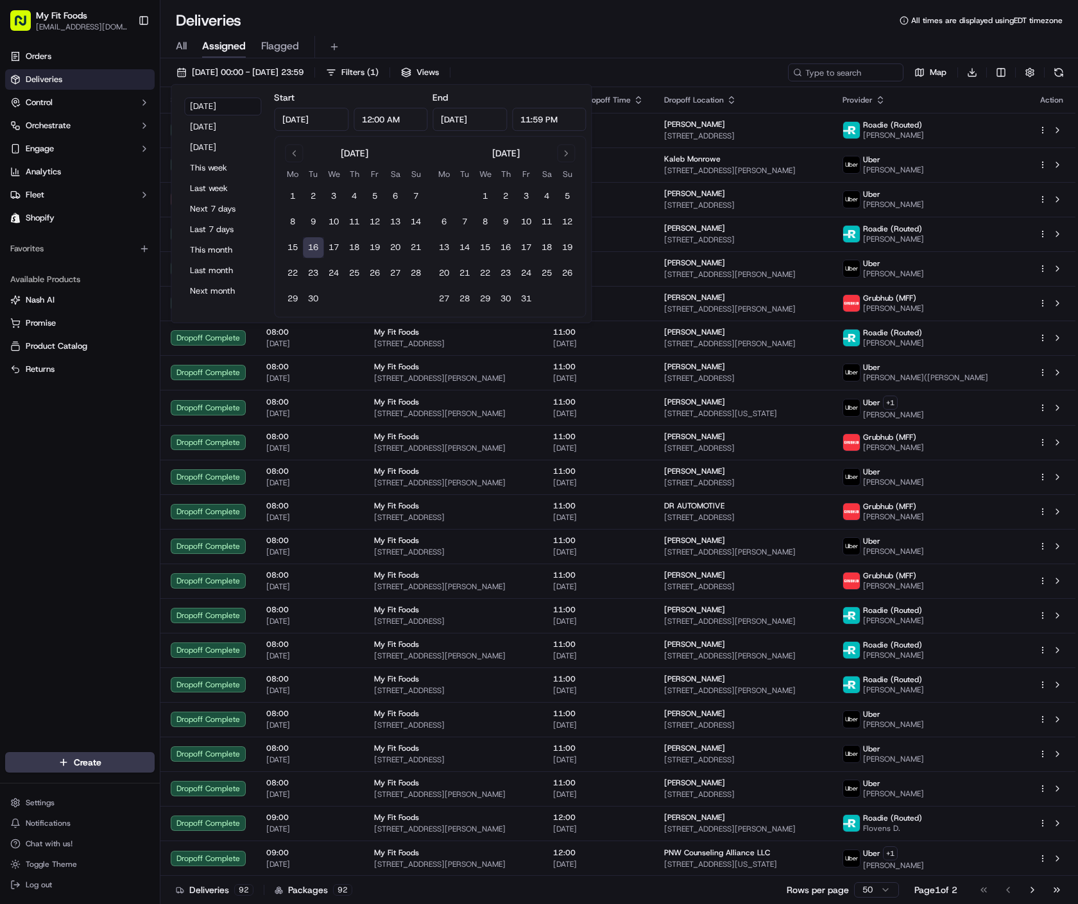
drag, startPoint x: 295, startPoint y: 246, endPoint x: 310, endPoint y: 245, distance: 15.4
click at [295, 245] on button "15" at bounding box center [292, 247] width 21 height 21
type input "Sep 15, 2025"
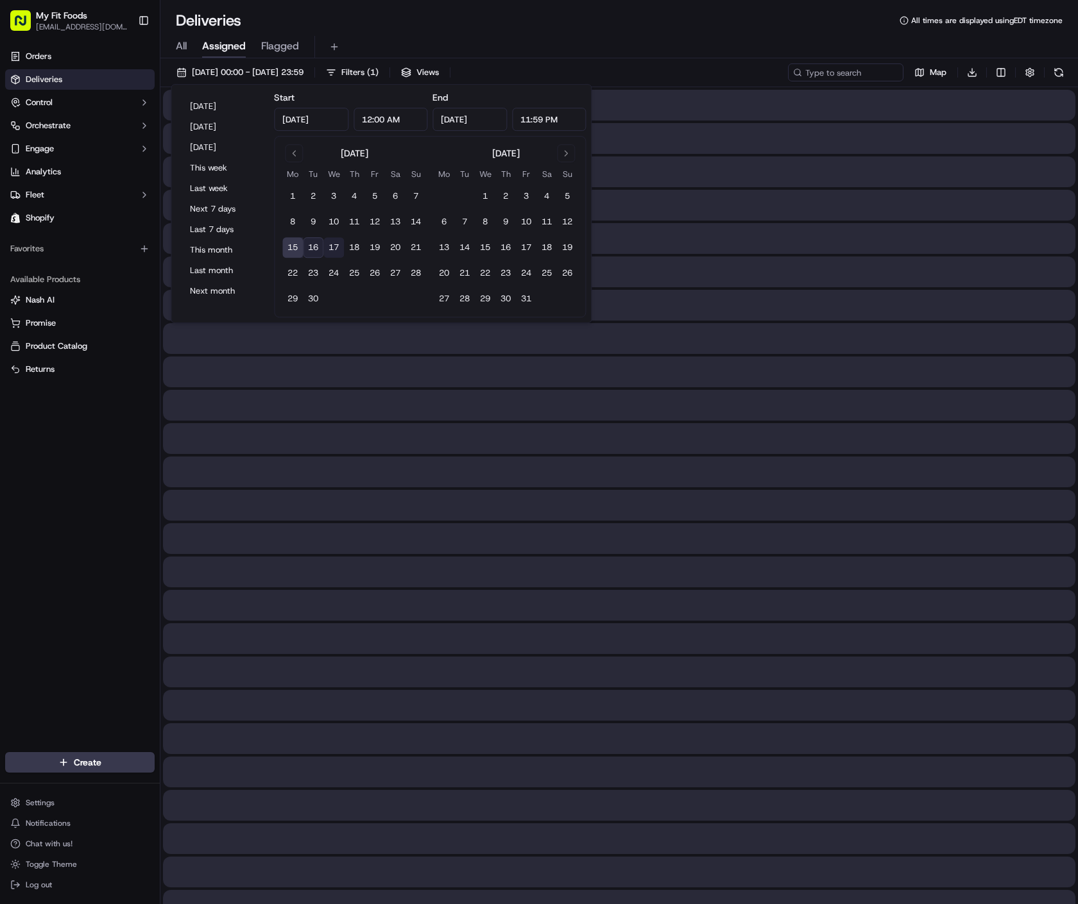
click at [332, 246] on button "17" at bounding box center [333, 247] width 21 height 21
type input "Sep 17, 2025"
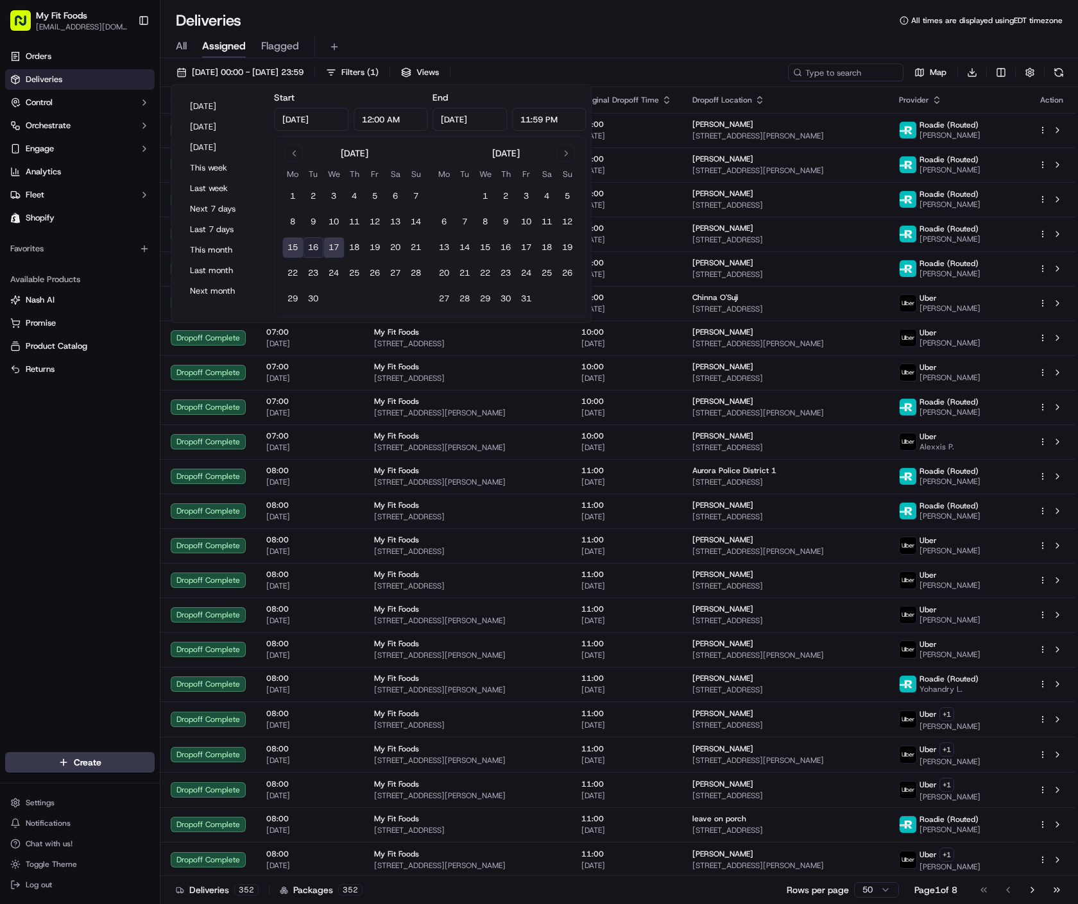
click at [500, 31] on div "All Assigned Flagged" at bounding box center [618, 45] width 917 height 28
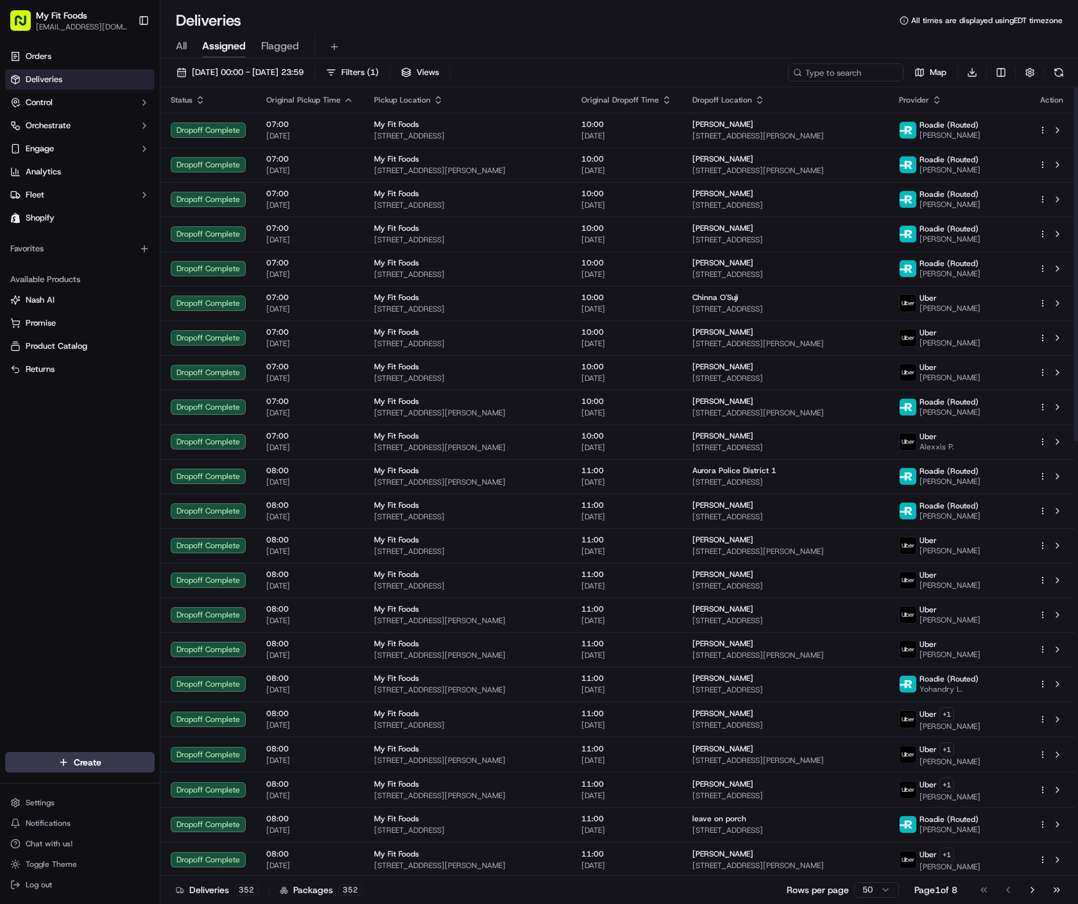
click at [870, 78] on div "15/09/2025 00:00 - 17/09/2025 23:59 Filters ( 1 ) Views Map Download" at bounding box center [618, 76] width 917 height 24
click at [879, 68] on input at bounding box center [826, 73] width 154 height 18
click at [861, 76] on input at bounding box center [826, 73] width 154 height 18
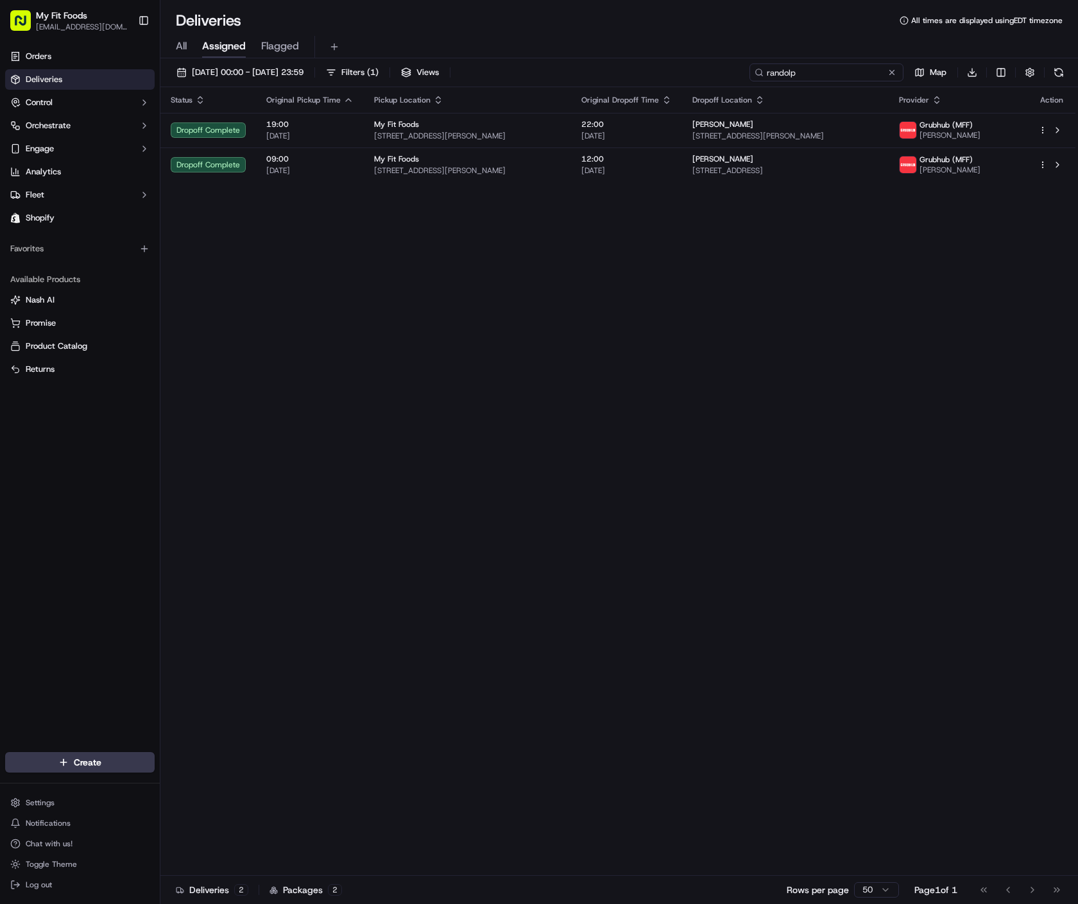
type input "randolph"
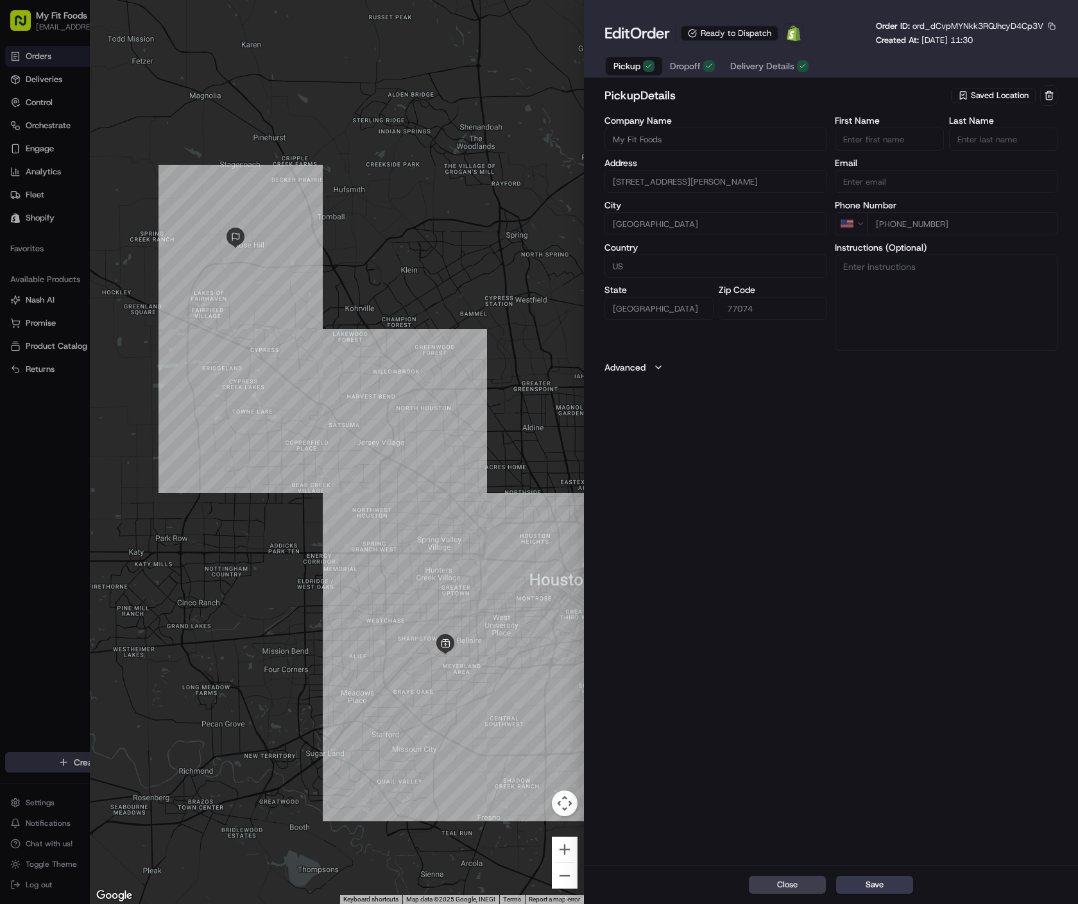
click at [775, 67] on span "Delivery Details" at bounding box center [762, 66] width 64 height 13
